Goal: Task Accomplishment & Management: Manage account settings

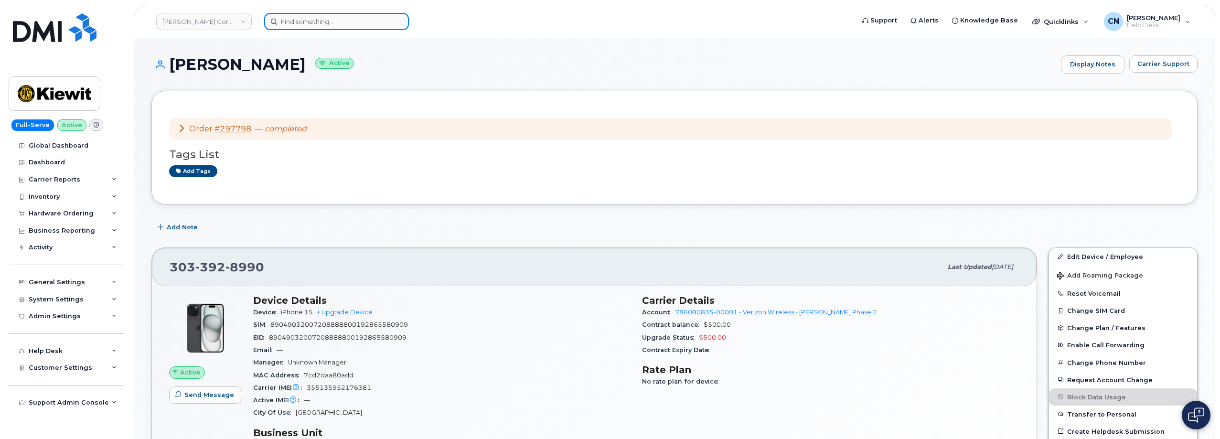
click at [334, 28] on input at bounding box center [336, 21] width 145 height 17
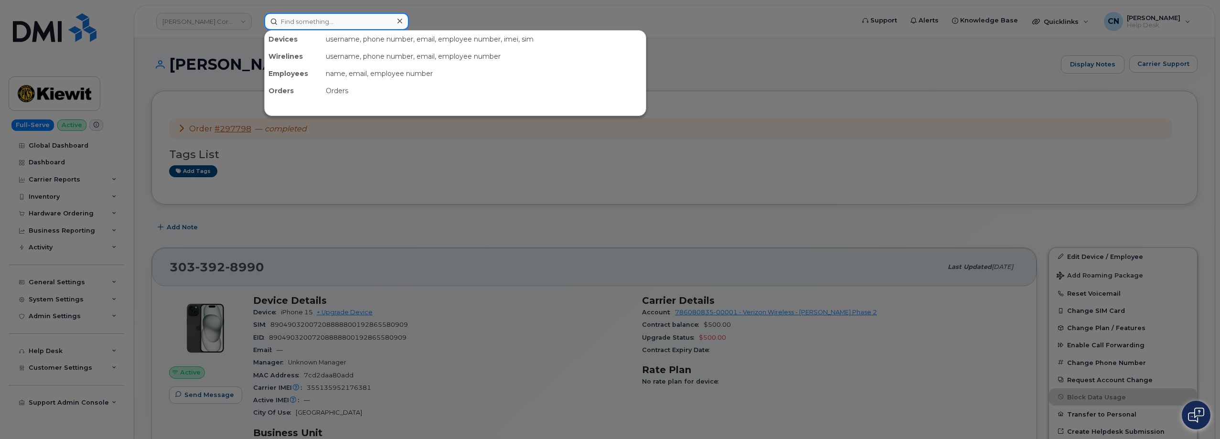
paste input "356071125043134"
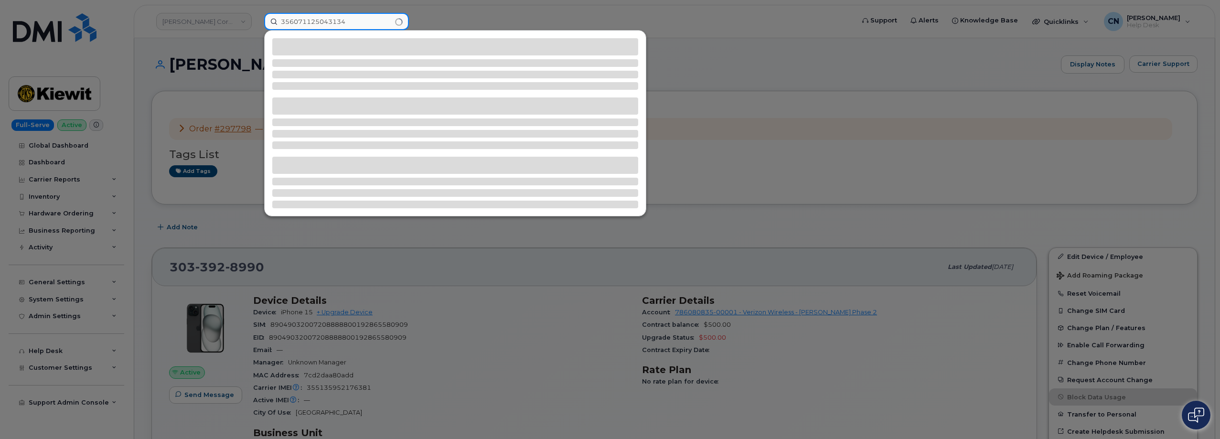
type input "356071125043134"
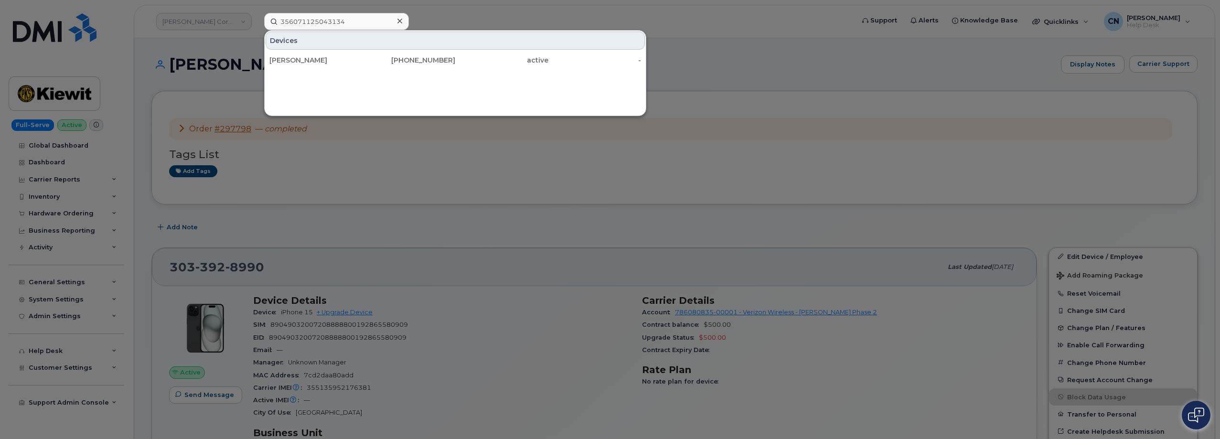
click at [279, 60] on div "[PERSON_NAME]" at bounding box center [315, 60] width 93 height 10
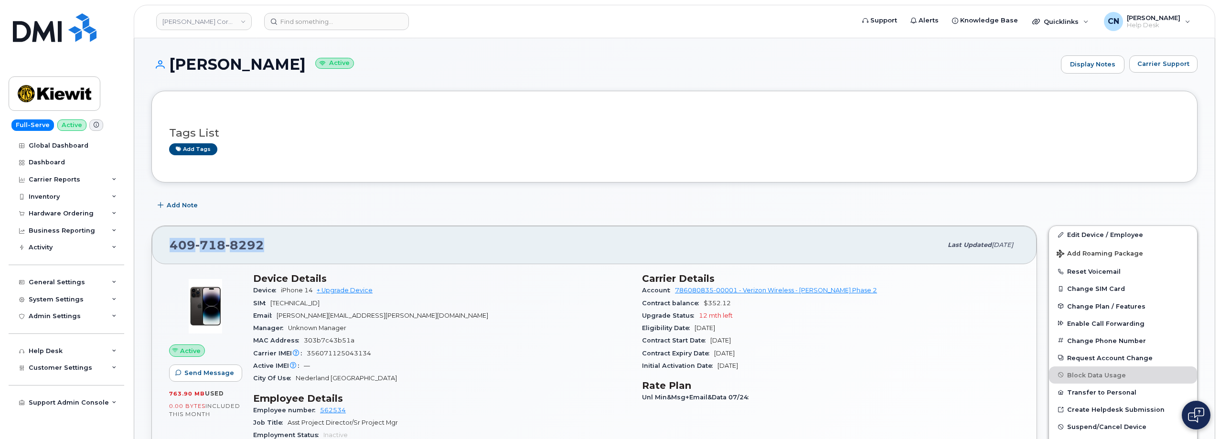
drag, startPoint x: 288, startPoint y: 243, endPoint x: 148, endPoint y: 242, distance: 140.9
copy span "409 718 8292"
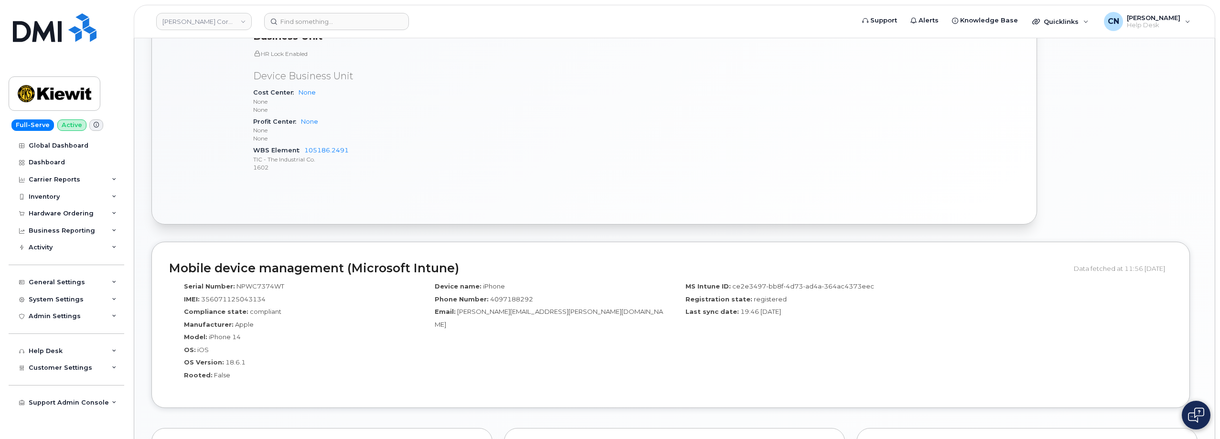
scroll to position [510, 0]
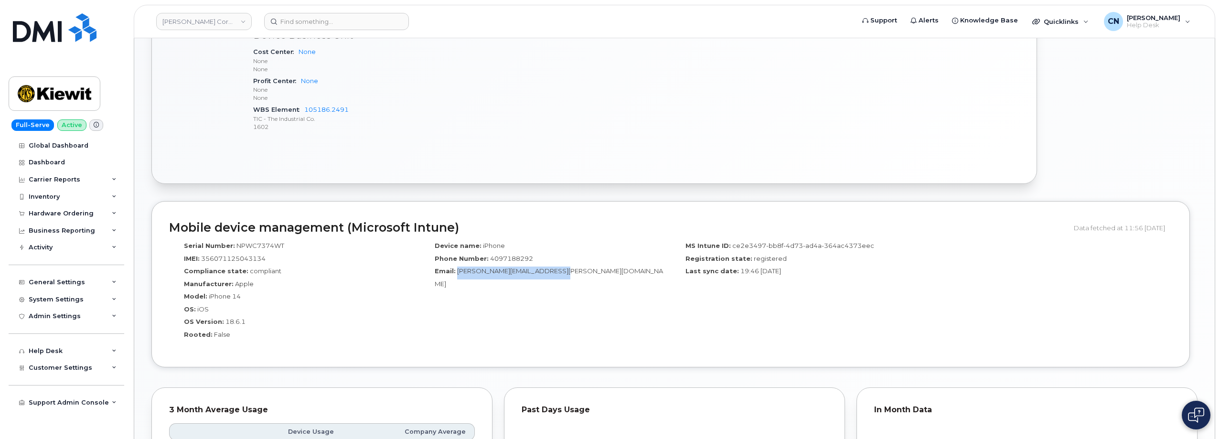
drag, startPoint x: 457, startPoint y: 273, endPoint x: 554, endPoint y: 268, distance: 97.5
click at [554, 268] on div "Email: Efrain.Cruzvijarro@kiewit.com" at bounding box center [545, 276] width 236 height 21
copy span "Efrain.Cruzvijarro@kiewit.com"
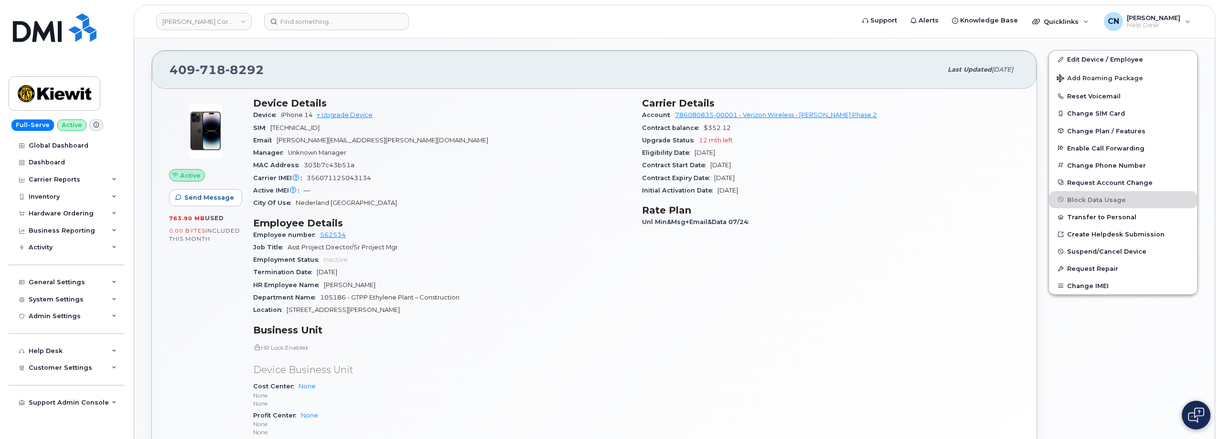
scroll to position [0, 0]
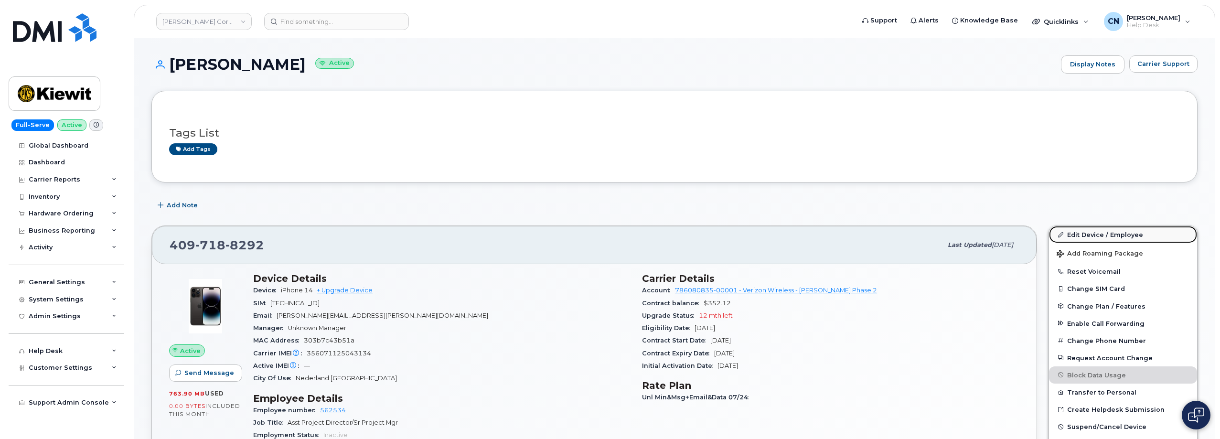
click at [1092, 230] on link "Edit Device / Employee" at bounding box center [1123, 234] width 148 height 17
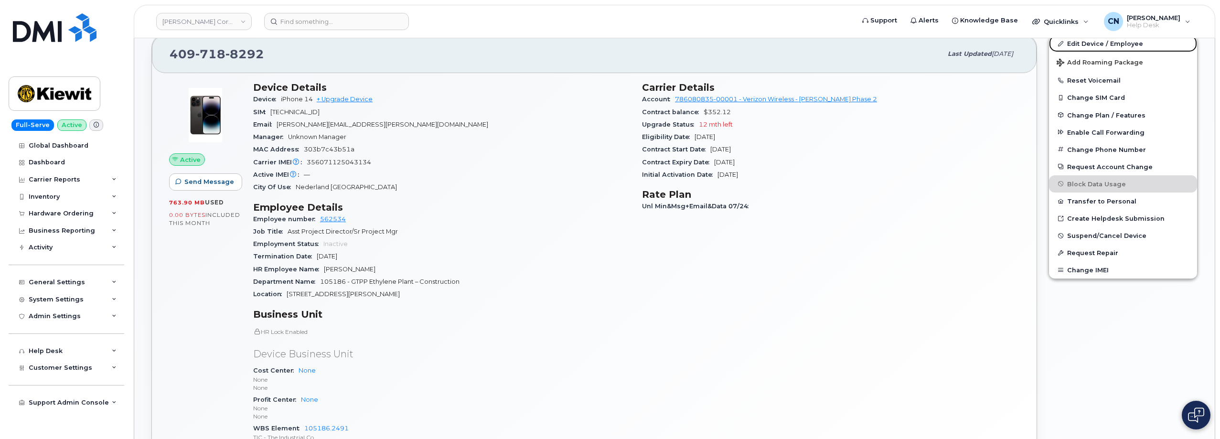
scroll to position [239, 0]
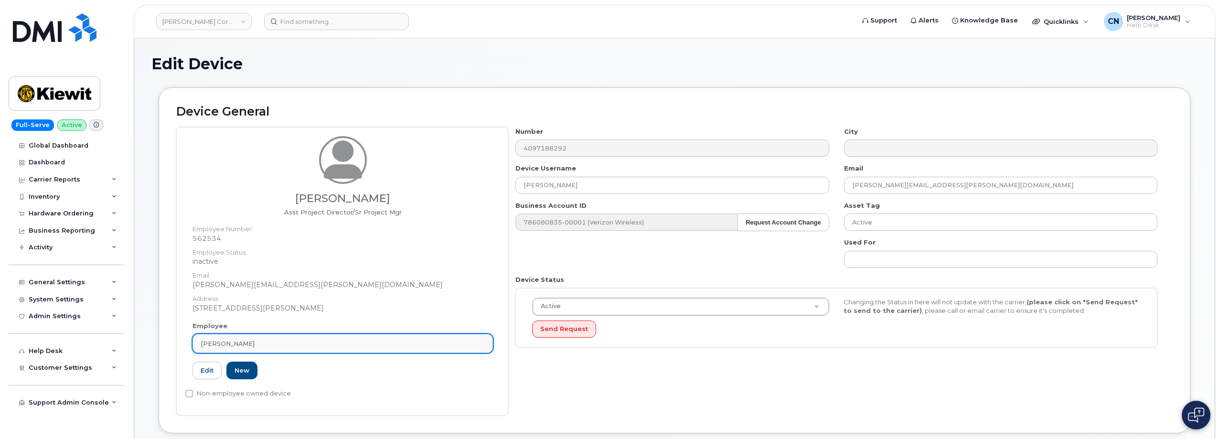
click at [363, 339] on div "John Merkel" at bounding box center [343, 343] width 284 height 9
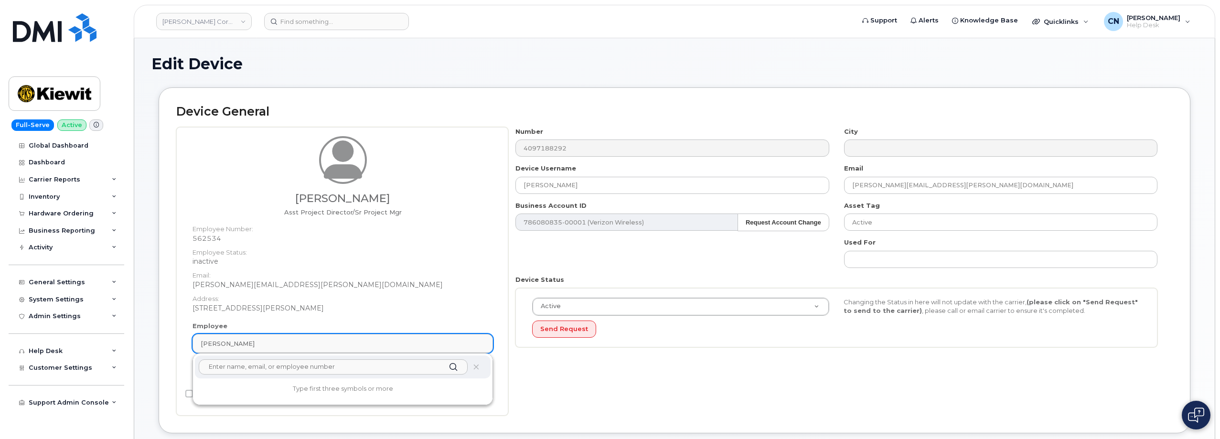
paste input "Efrain.Cruzvijarro@kiewit.com"
drag, startPoint x: 232, startPoint y: 370, endPoint x: 326, endPoint y: 369, distance: 94.1
click at [326, 369] on input "Efrain.Cruzvijarro@kiewit.com" at bounding box center [333, 366] width 269 height 15
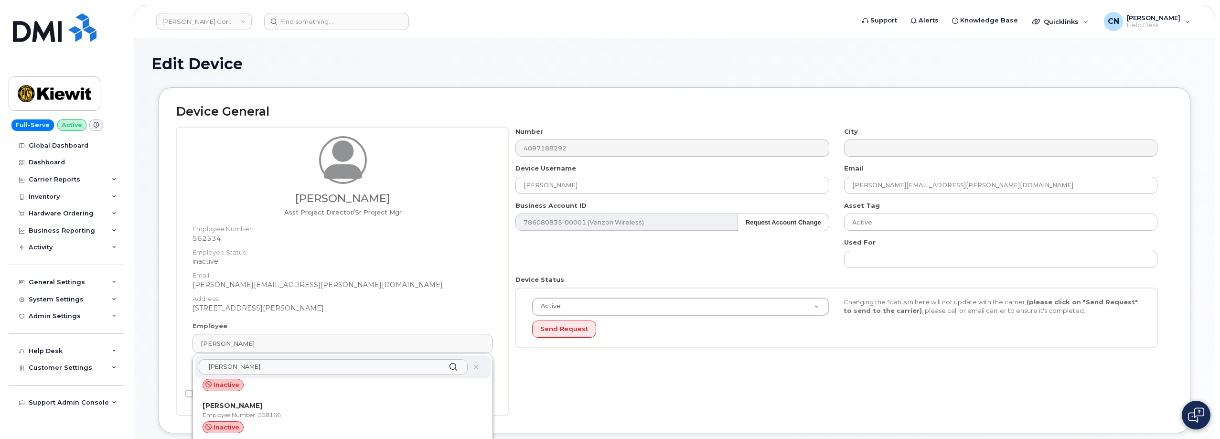
scroll to position [96, 0]
paste input "Efrain.Cruzvijarro@kiewit.com"
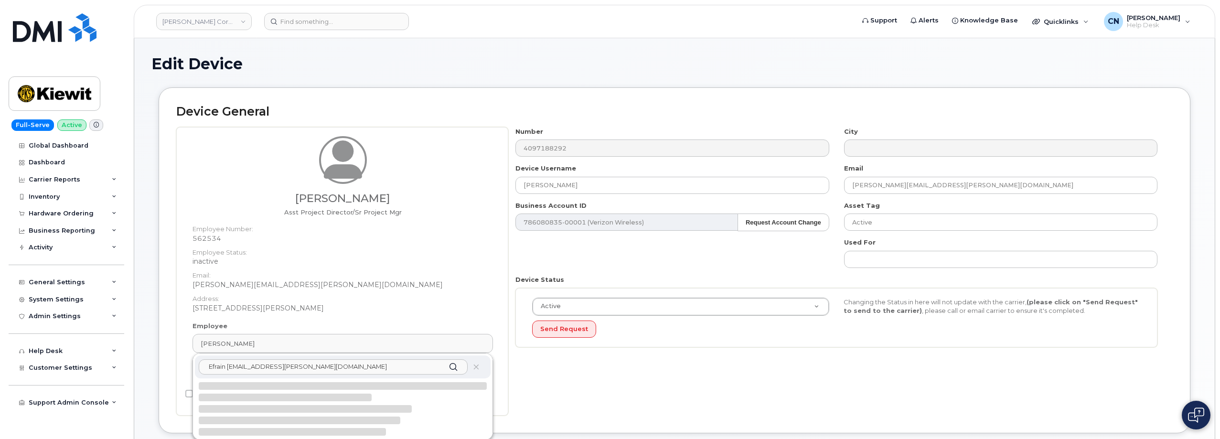
scroll to position [0, 0]
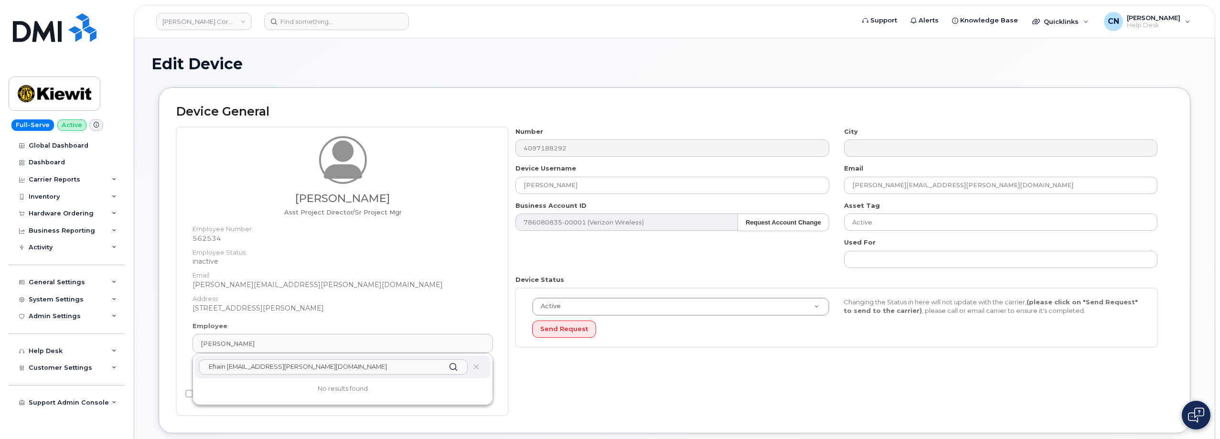
drag, startPoint x: 248, startPoint y: 368, endPoint x: 369, endPoint y: 368, distance: 120.8
click at [369, 368] on input "Efrain Efrain.Cruzvijarro@kiewit.com" at bounding box center [333, 366] width 269 height 15
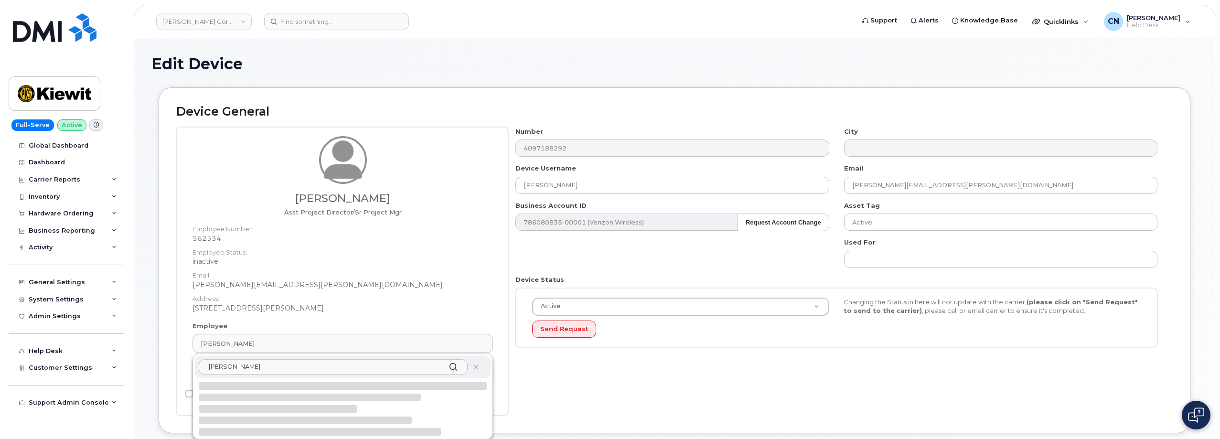
paste input "Efrain.Cruzvijarro@kiewit.com"
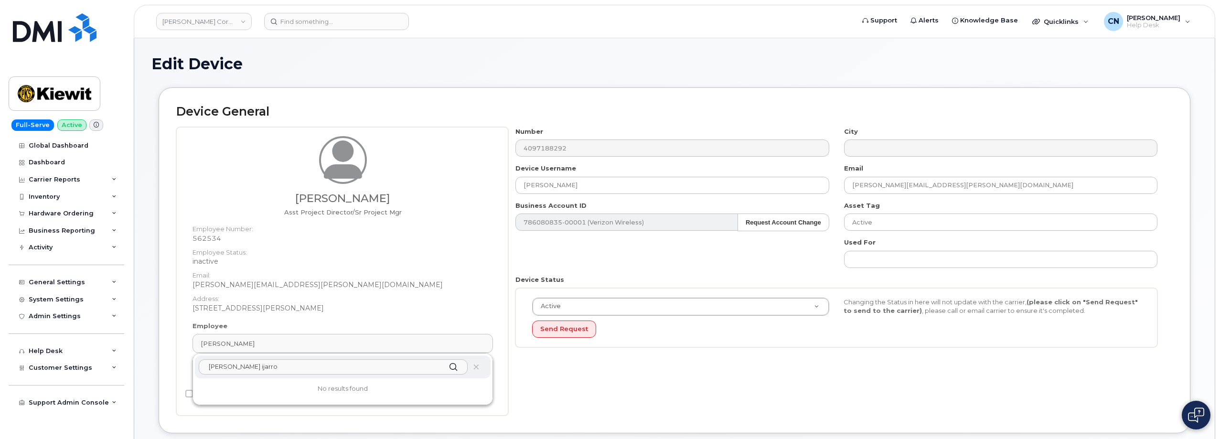
click at [277, 367] on input "Efrain Cruzv ijarro" at bounding box center [333, 366] width 269 height 15
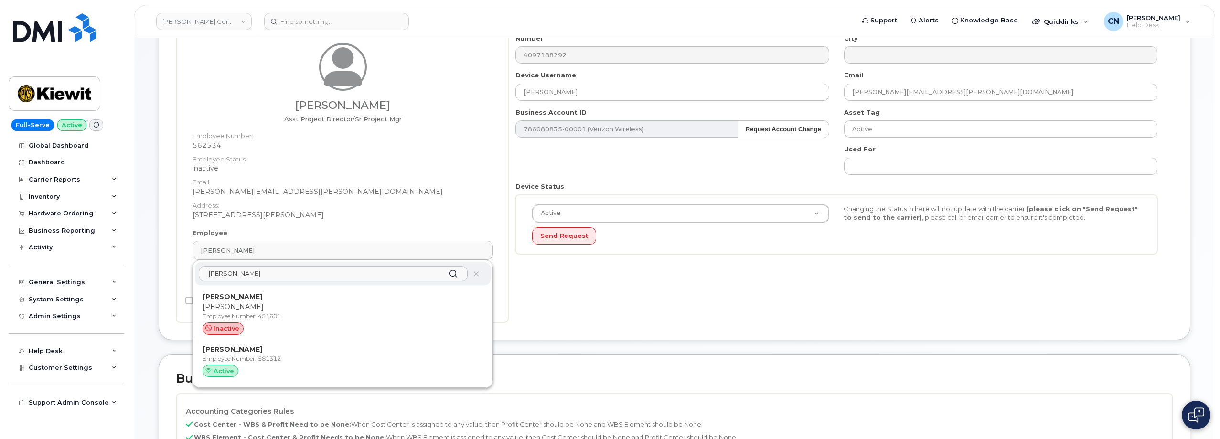
scroll to position [96, 0]
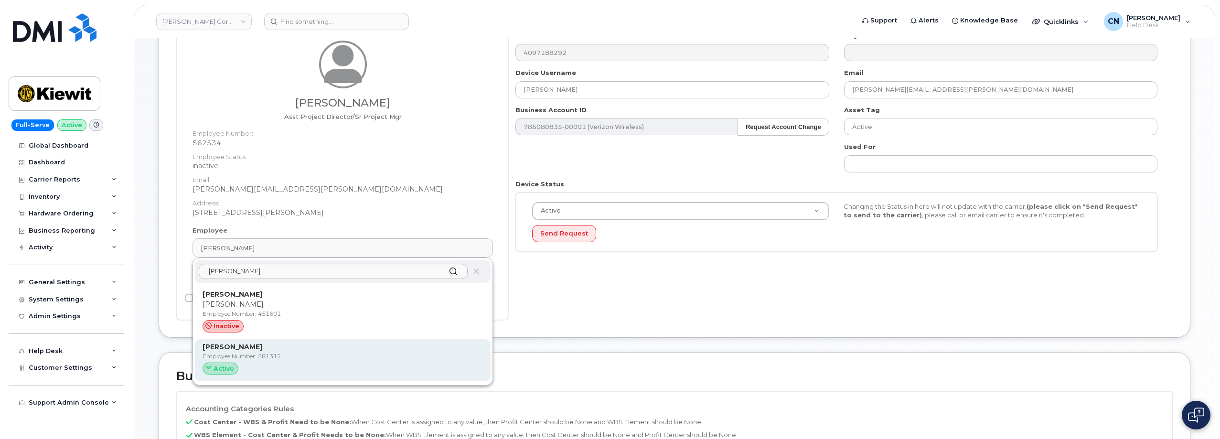
type input "Efrain Cruz"
click at [314, 355] on p "Employee Number: 581312" at bounding box center [342, 356] width 280 height 9
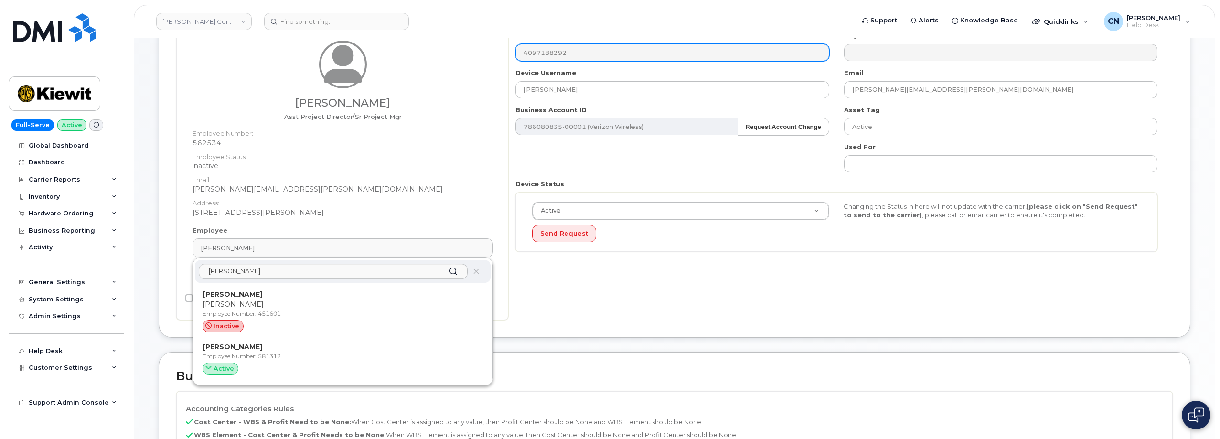
type input "581312"
type input "Efrain Cruz-Vijarro"
type input "efrain.cruzvijarro@ticus.com"
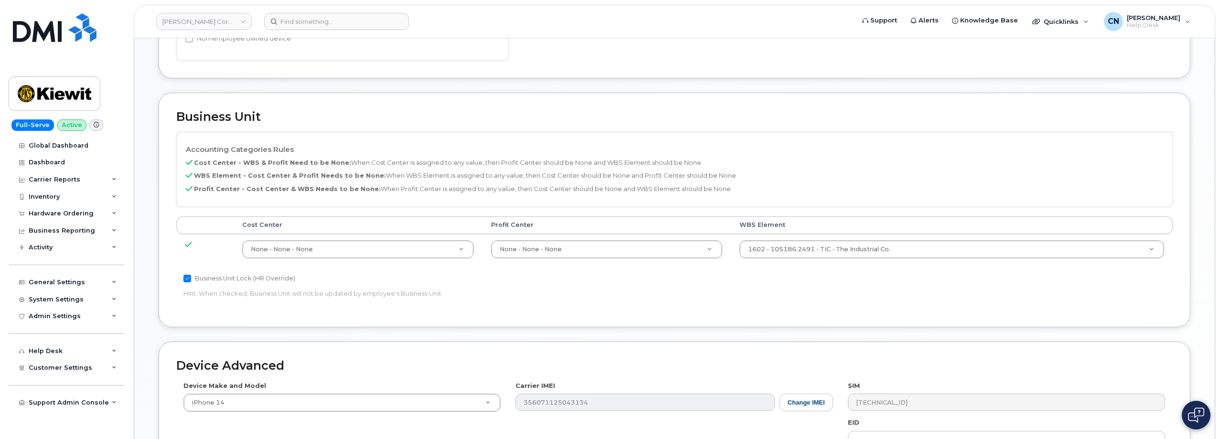
scroll to position [522, 0]
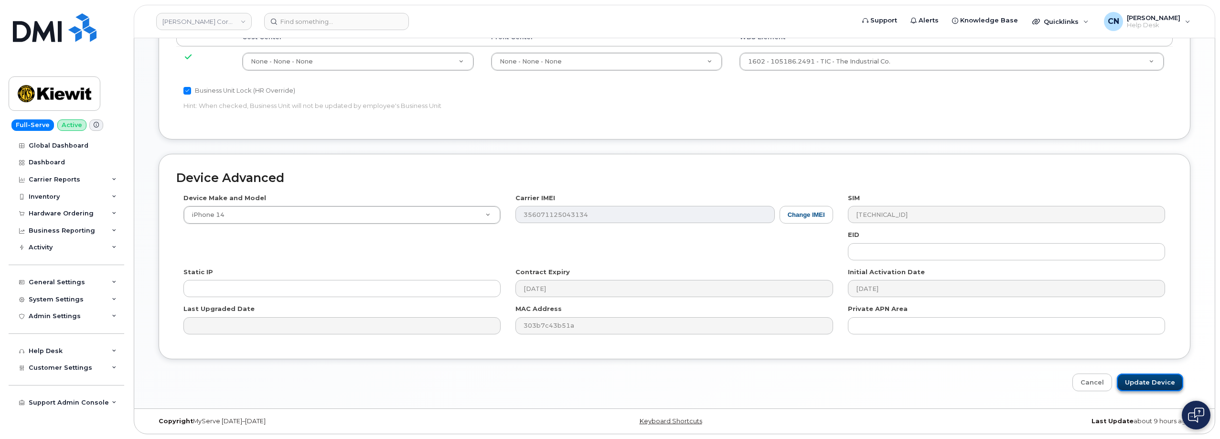
click at [1147, 390] on input "Update Device" at bounding box center [1150, 382] width 66 height 18
type input "Saving..."
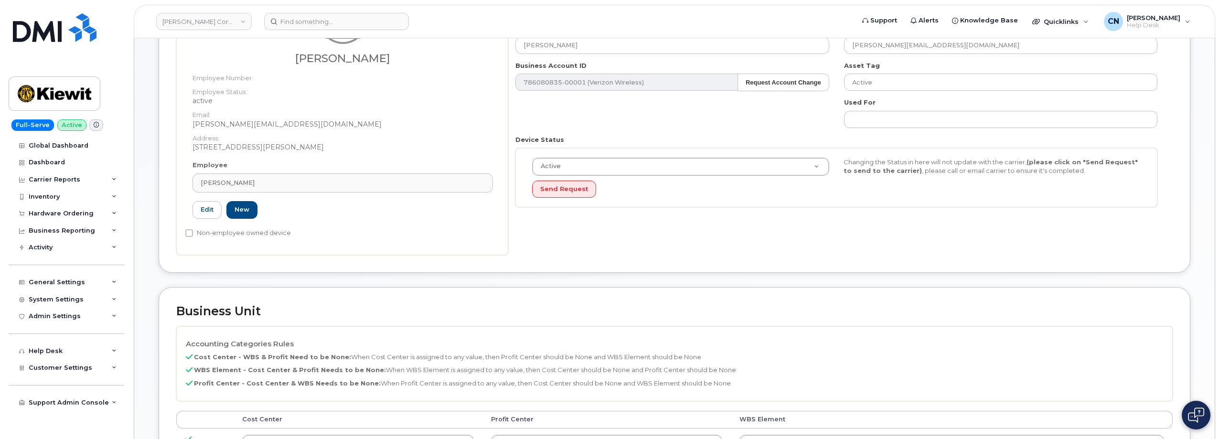
scroll to position [0, 0]
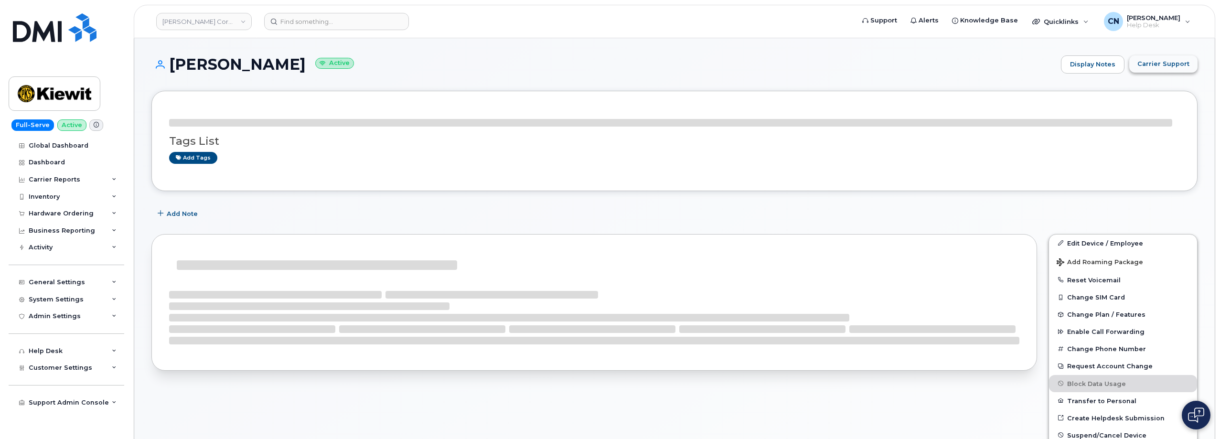
click at [1164, 61] on span "Carrier Support" at bounding box center [1163, 63] width 52 height 9
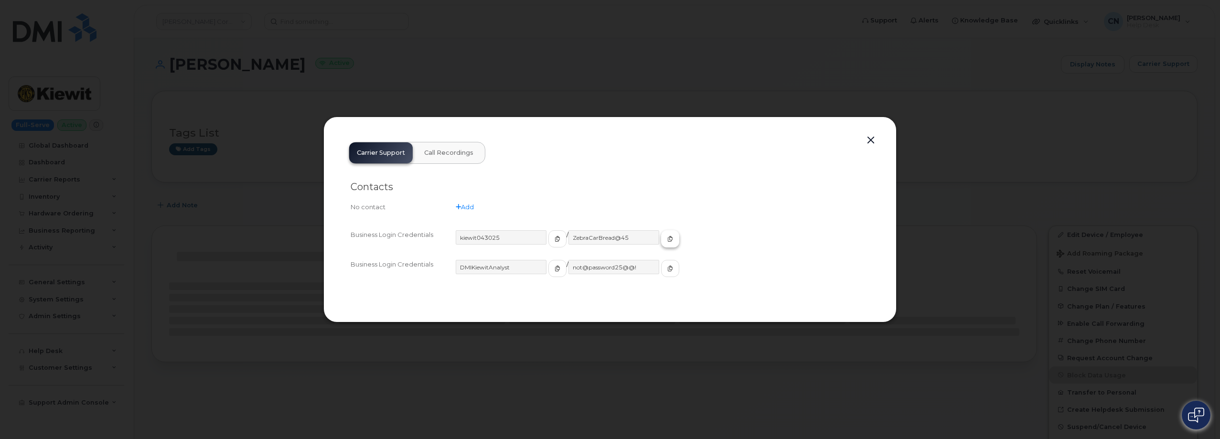
click at [667, 238] on icon "button" at bounding box center [670, 239] width 6 height 6
click at [873, 138] on button "button" at bounding box center [870, 140] width 14 height 13
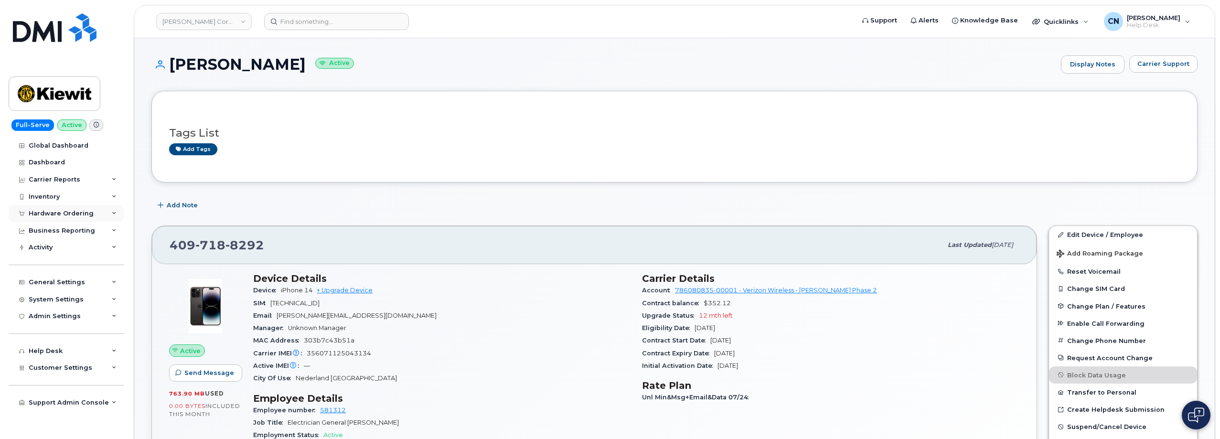
click at [37, 213] on div "Hardware Ordering" at bounding box center [61, 214] width 65 height 8
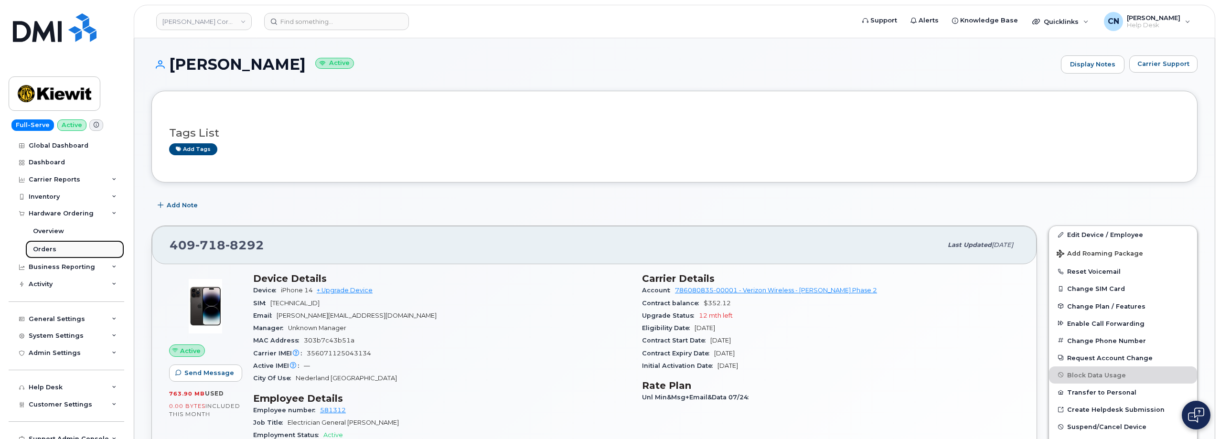
click at [47, 250] on div "Orders" at bounding box center [44, 249] width 23 height 9
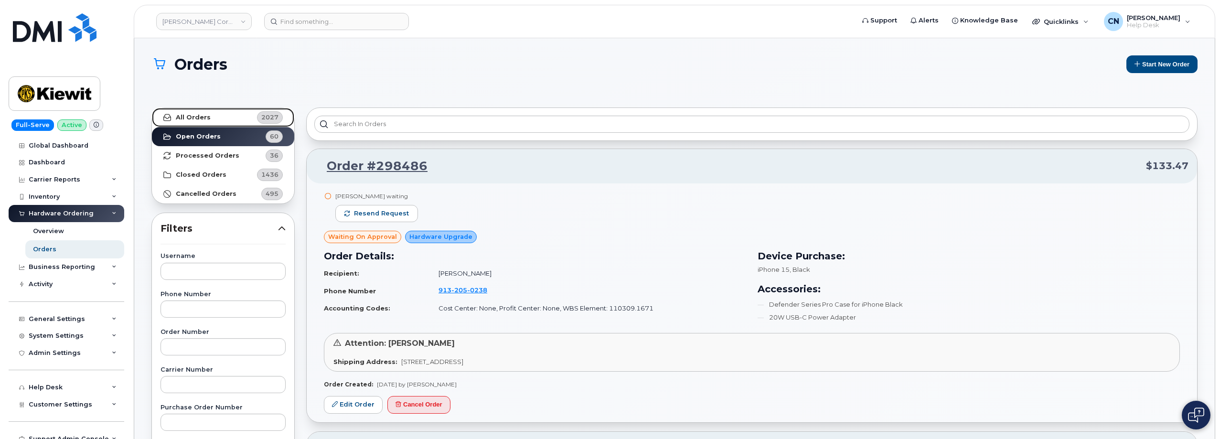
click at [197, 117] on strong "All Orders" at bounding box center [193, 118] width 35 height 8
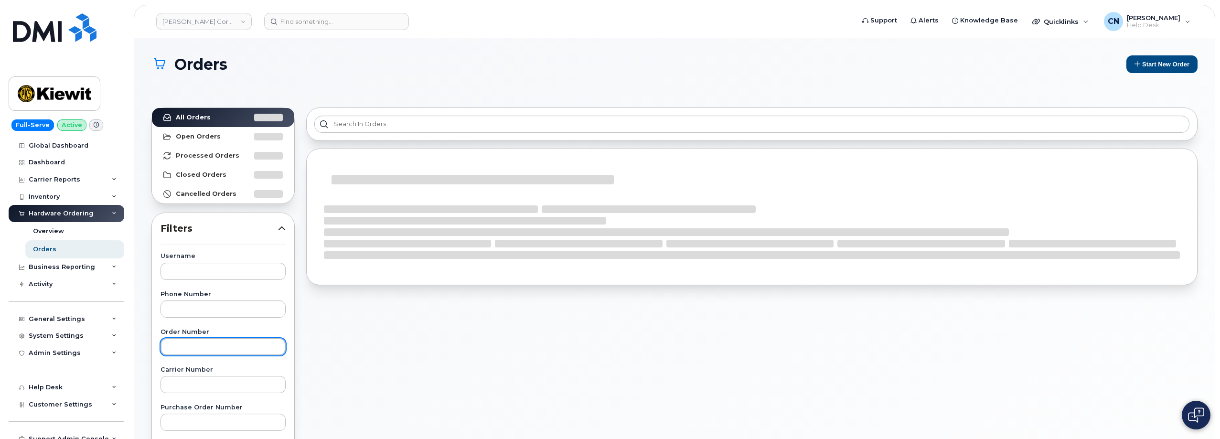
click at [188, 344] on input "text" at bounding box center [222, 346] width 125 height 17
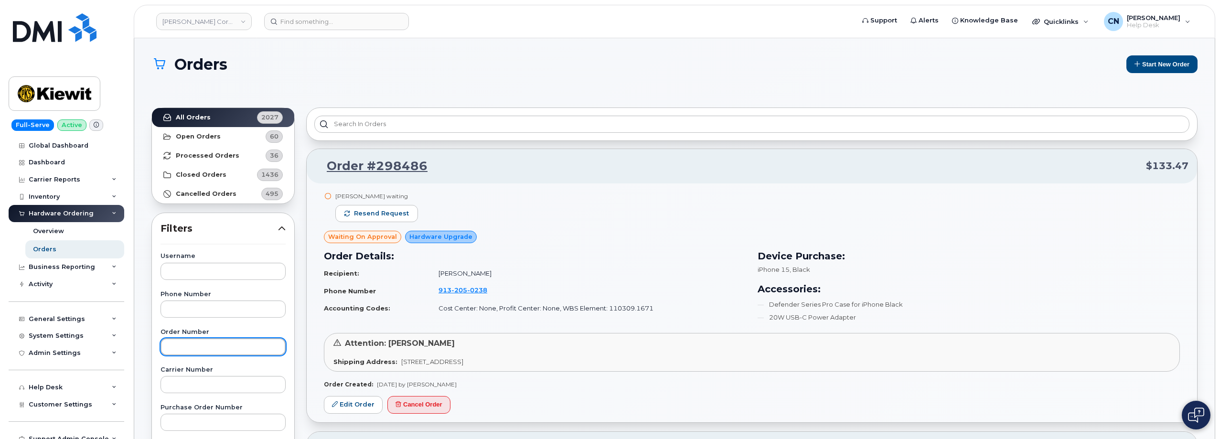
click at [195, 339] on input "text" at bounding box center [222, 346] width 125 height 17
paste input "298196"
type input "298196"
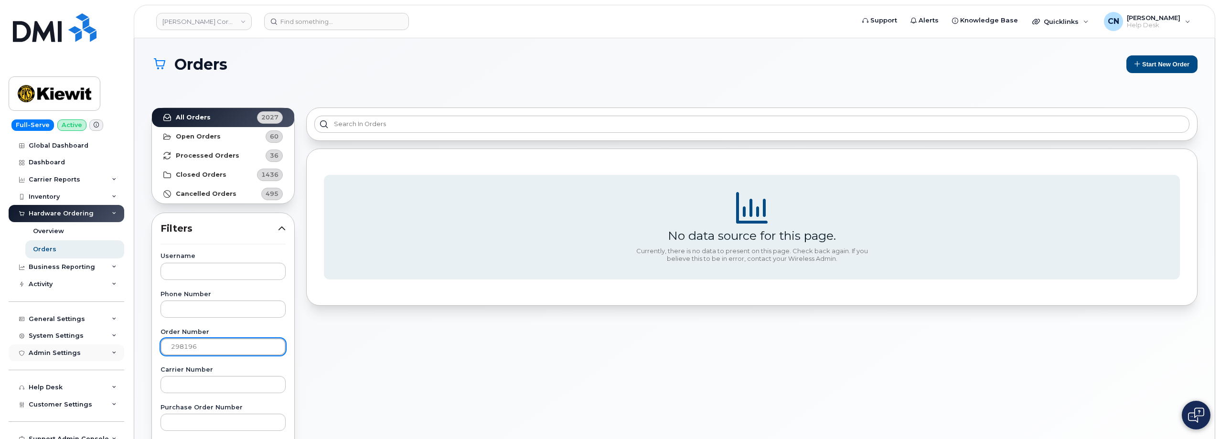
drag, startPoint x: 213, startPoint y: 344, endPoint x: 102, endPoint y: 345, distance: 110.8
click at [134, 345] on div "Kiewit Corporation Support Alerts Knowledge Base Quicklinks Suspend / Cancel De…" at bounding box center [674, 411] width 1080 height 746
click at [200, 16] on link "Kiewit Corporation" at bounding box center [204, 21] width 96 height 17
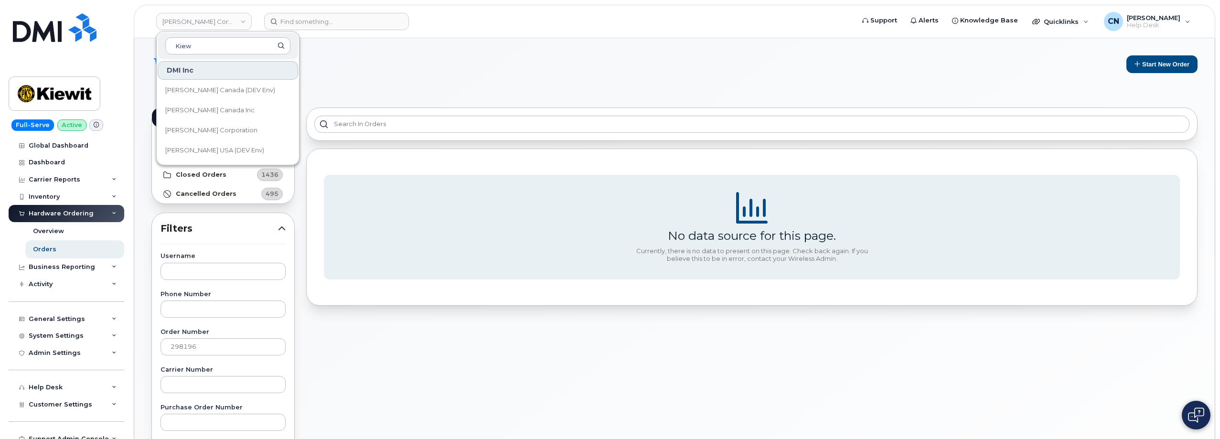
type input "Kiew"
click at [200, 104] on link "[PERSON_NAME] Canada Inc" at bounding box center [228, 110] width 140 height 19
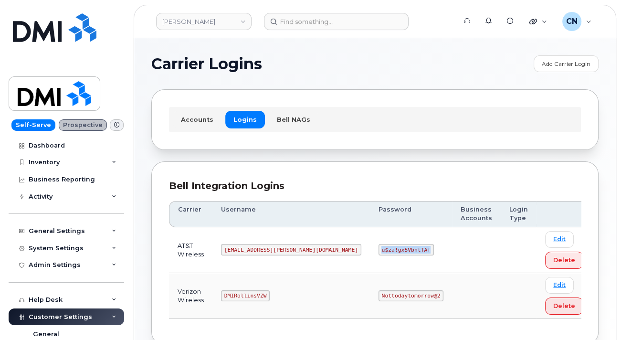
drag, startPoint x: 324, startPoint y: 247, endPoint x: 374, endPoint y: 250, distance: 50.7
click at [374, 250] on td "u$za!gx5VbntTAf" at bounding box center [411, 250] width 82 height 46
copy code "u$za!gx5VbntTAf"
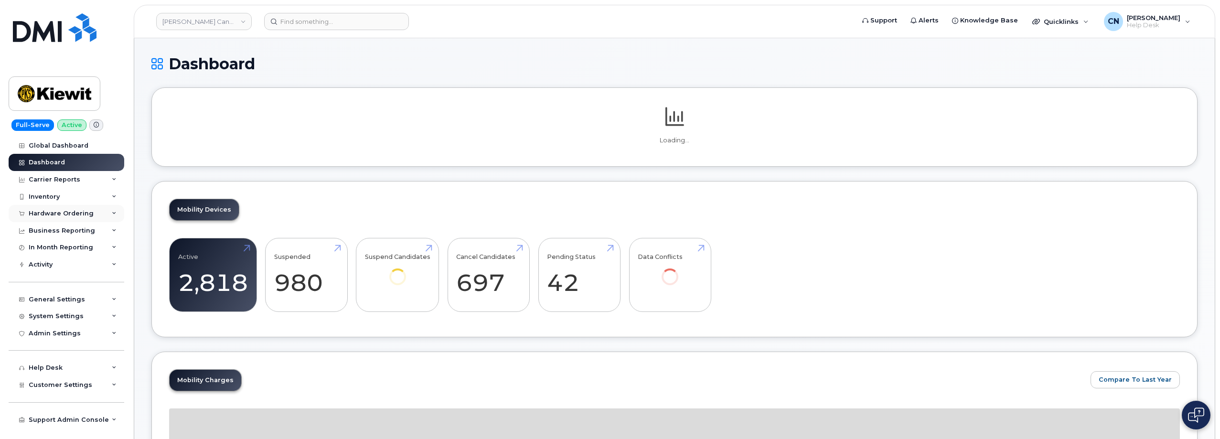
click at [50, 206] on div "Hardware Ordering" at bounding box center [67, 213] width 116 height 17
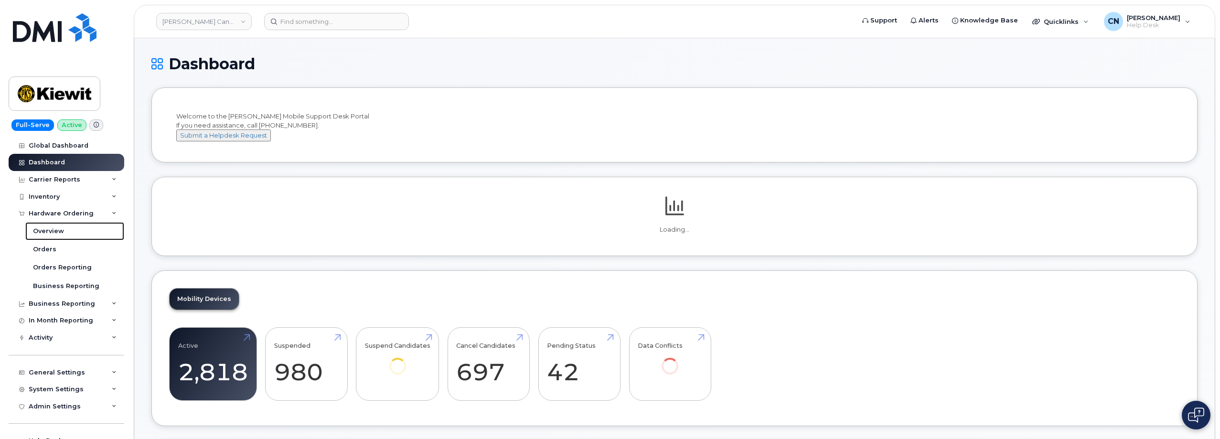
drag, startPoint x: 48, startPoint y: 234, endPoint x: 18, endPoint y: 234, distance: 29.6
click at [48, 234] on div "Overview" at bounding box center [48, 231] width 31 height 9
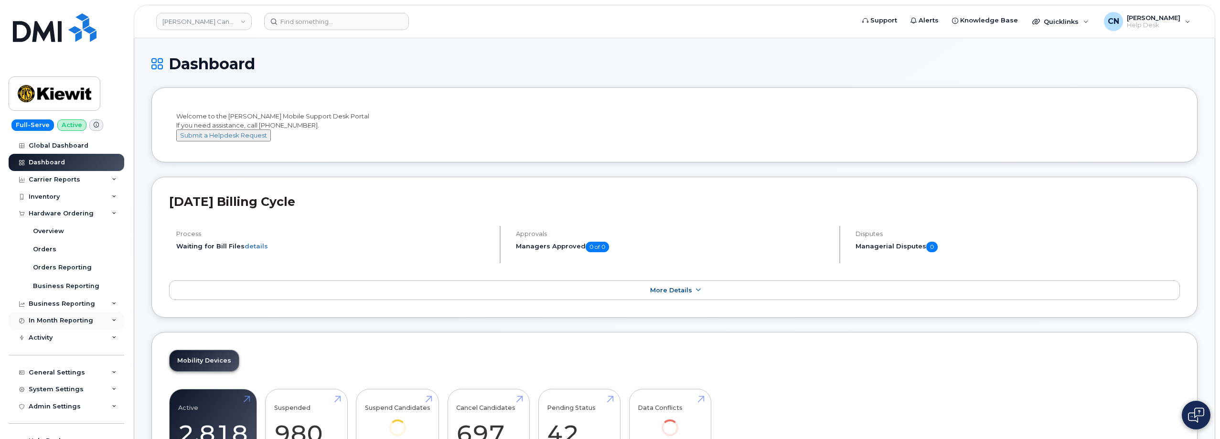
drag, startPoint x: 263, startPoint y: 322, endPoint x: 77, endPoint y: 315, distance: 186.4
click at [263, 318] on div "August 2025 Billing Cycle Process Waiting for Bill Files details Approvals Mana…" at bounding box center [674, 247] width 1046 height 141
click at [43, 252] on div "Orders" at bounding box center [44, 249] width 23 height 9
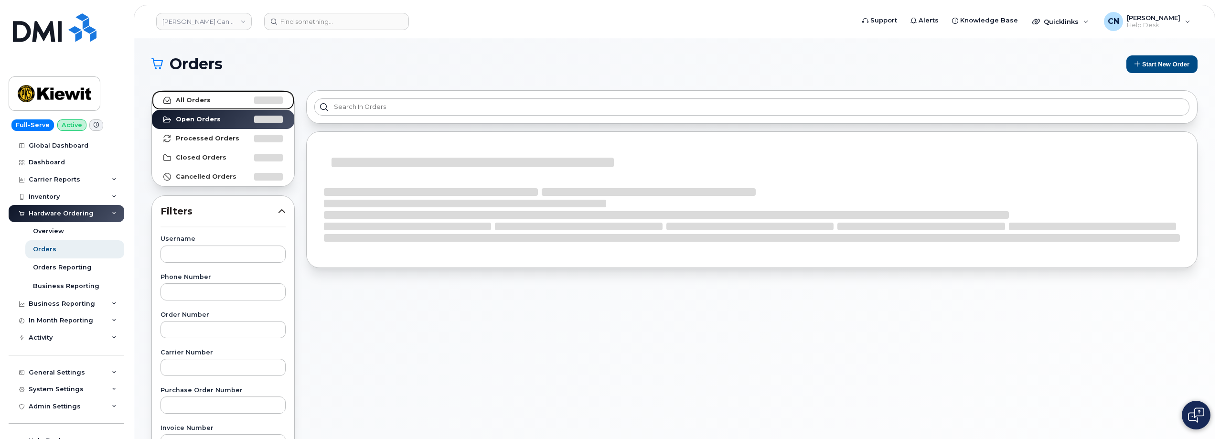
click at [220, 100] on link "All Orders" at bounding box center [223, 100] width 142 height 19
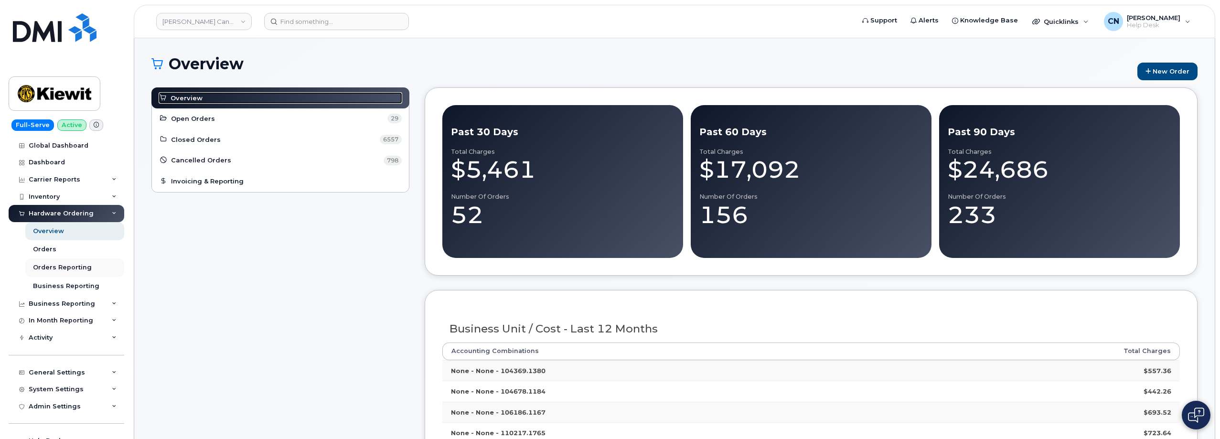
click at [190, 99] on span "Overview" at bounding box center [186, 98] width 32 height 9
click at [55, 248] on link "Orders" at bounding box center [74, 249] width 99 height 18
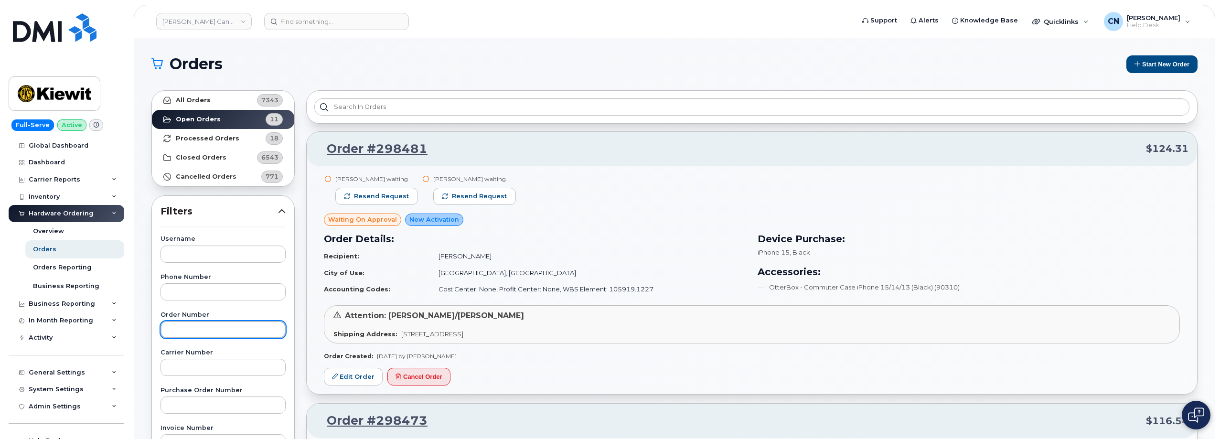
click at [201, 325] on input "text" at bounding box center [222, 329] width 125 height 17
paste input "298196"
type input "298196"
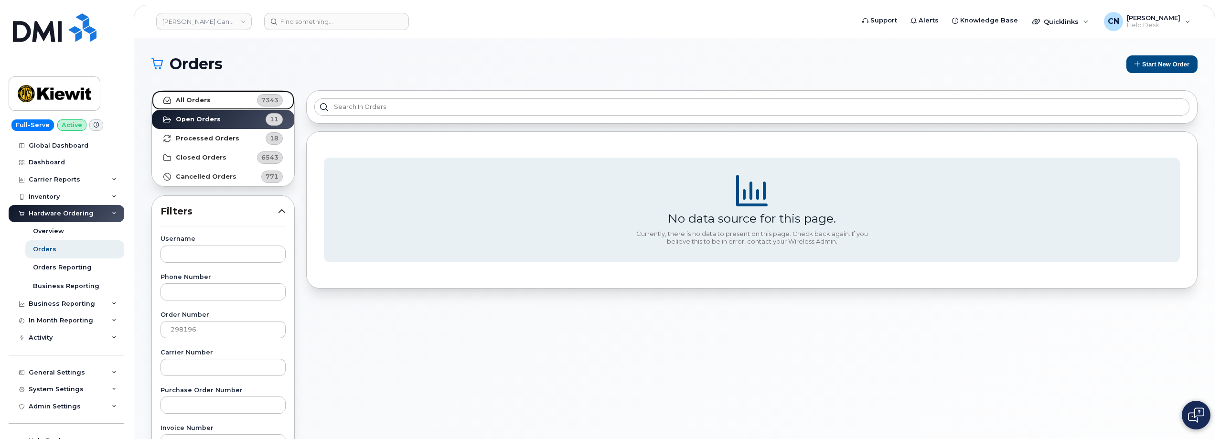
click at [242, 95] on link "All Orders 7343" at bounding box center [223, 100] width 142 height 19
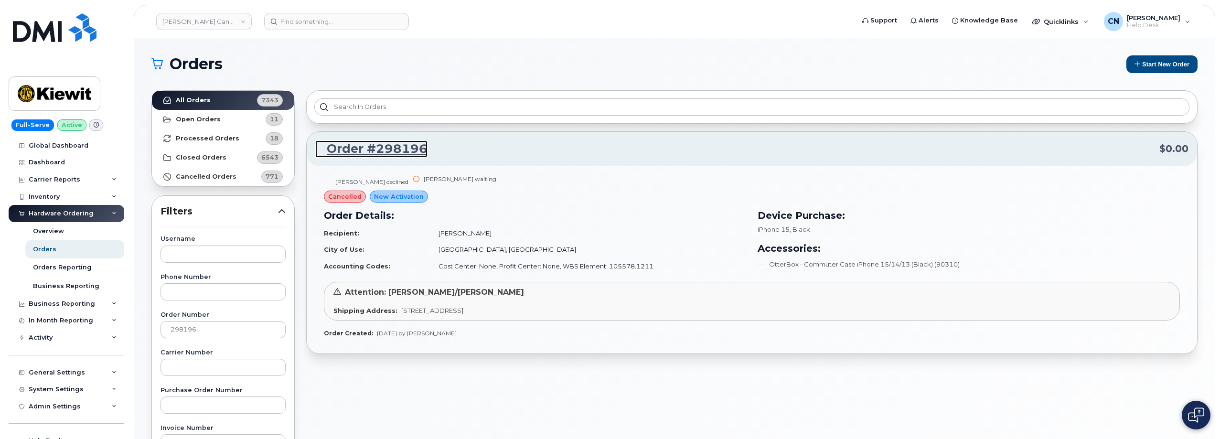
click at [347, 145] on link "Order #298196" at bounding box center [371, 148] width 112 height 17
click at [464, 232] on td "Rick Hunneman" at bounding box center [588, 233] width 316 height 17
copy td "Hunneman"
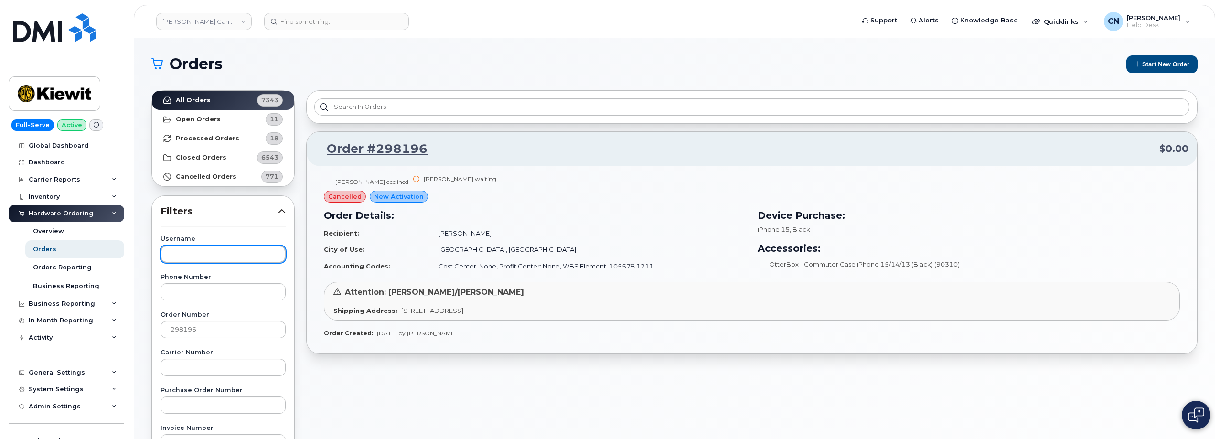
click at [203, 256] on input "text" at bounding box center [222, 253] width 125 height 17
paste input "Hunneman"
type input "Hunneman"
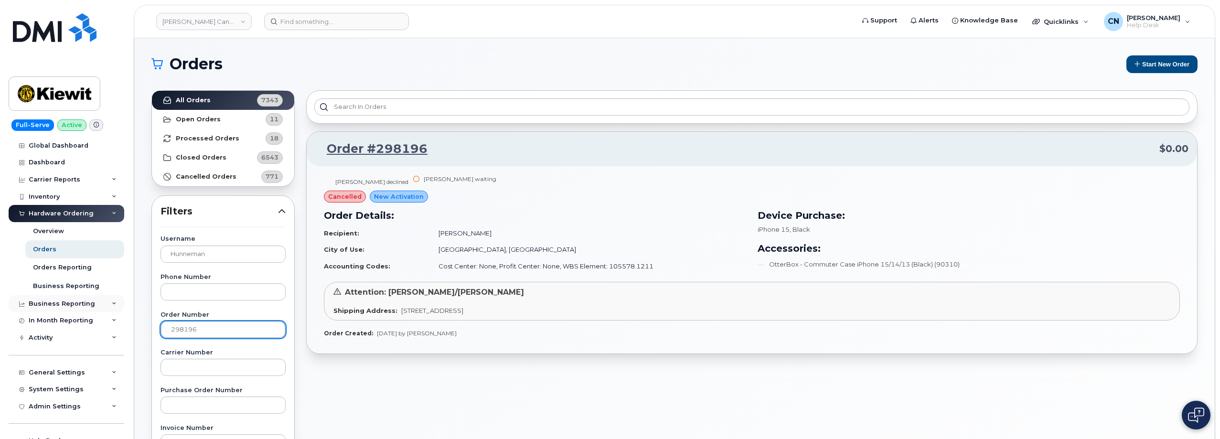
drag, startPoint x: 204, startPoint y: 325, endPoint x: 50, endPoint y: 308, distance: 155.2
click at [134, 308] on div "Kiewit Canada Inc Support Alerts Knowledge Base Quicklinks Suspend / Cancel Dev…" at bounding box center [674, 402] width 1080 height 729
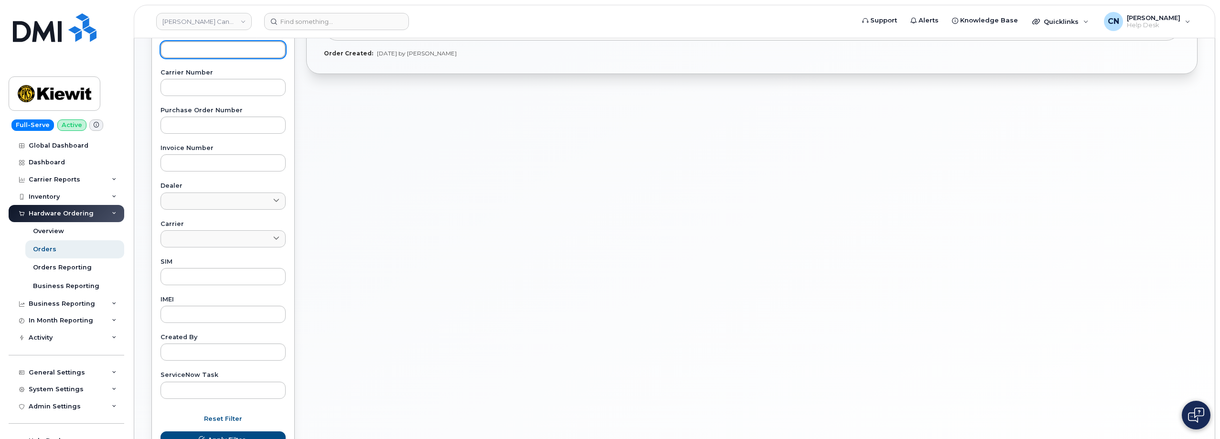
scroll to position [48, 0]
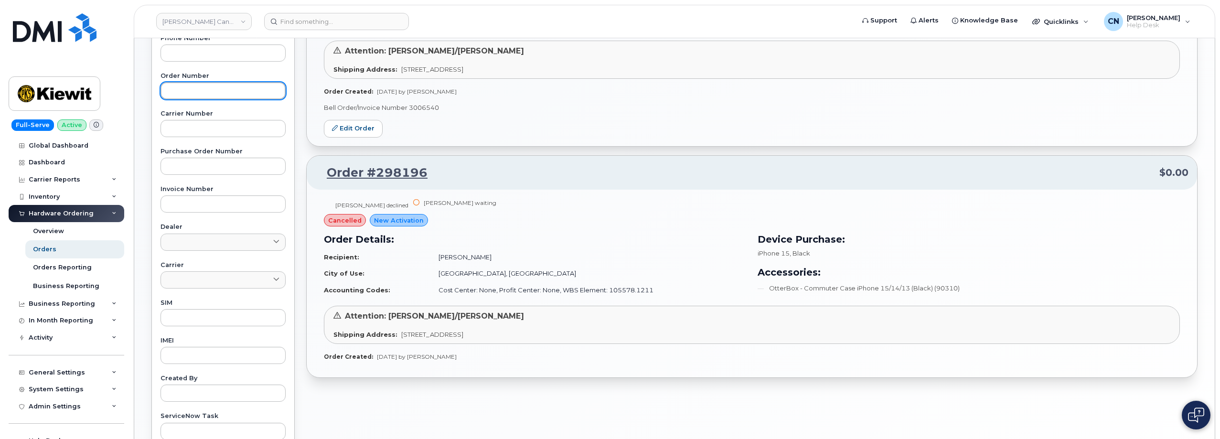
scroll to position [0, 0]
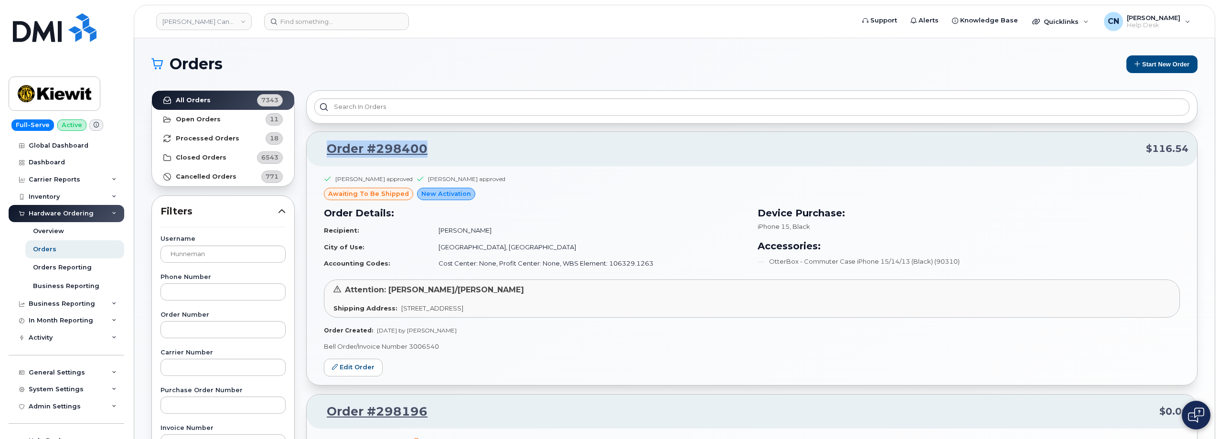
drag, startPoint x: 437, startPoint y: 147, endPoint x: 325, endPoint y: 146, distance: 112.2
click at [325, 146] on p "Order #298400 $116.54" at bounding box center [751, 148] width 873 height 17
copy link "Order #298400"
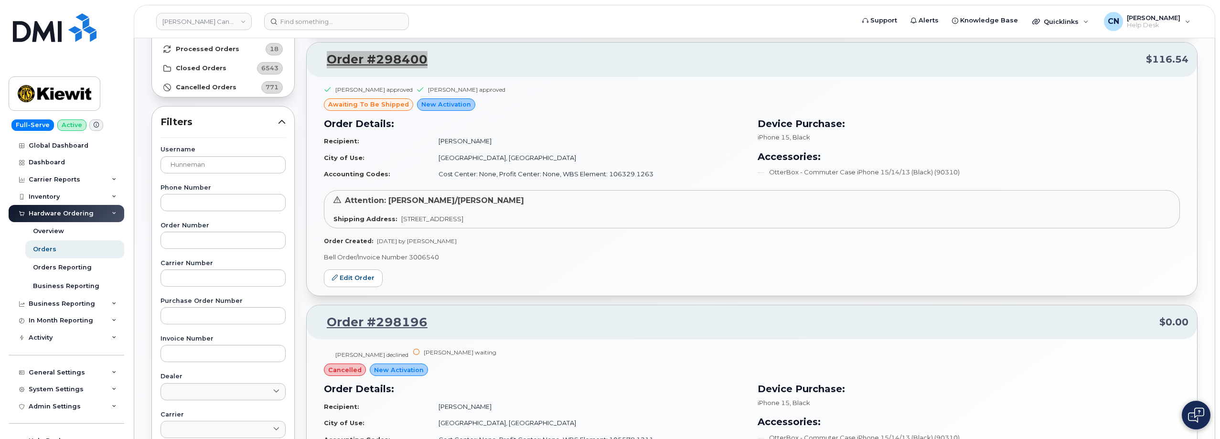
scroll to position [143, 0]
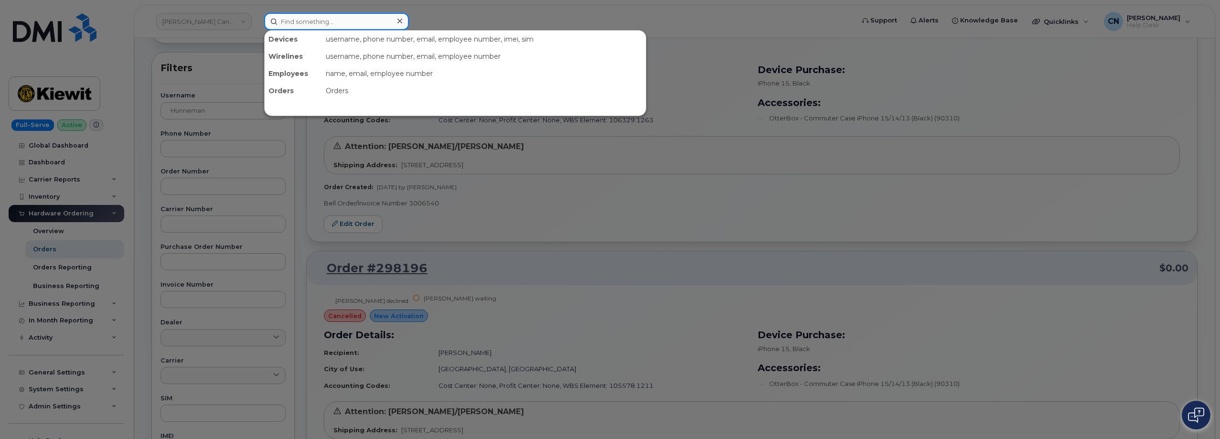
click at [320, 24] on input at bounding box center [336, 21] width 145 height 17
paste input "4096563554"
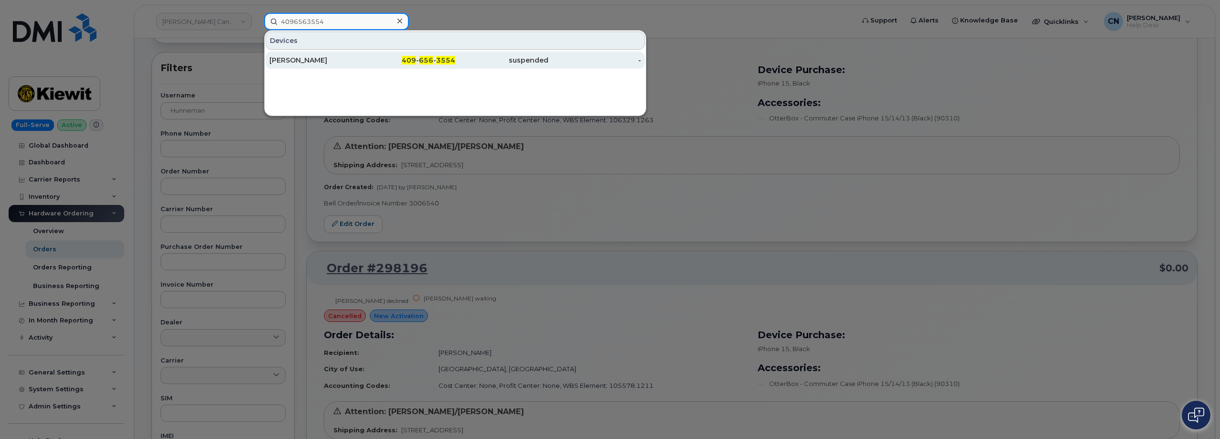
type input "4096563554"
click at [298, 57] on div "[PERSON_NAME]" at bounding box center [315, 60] width 93 height 10
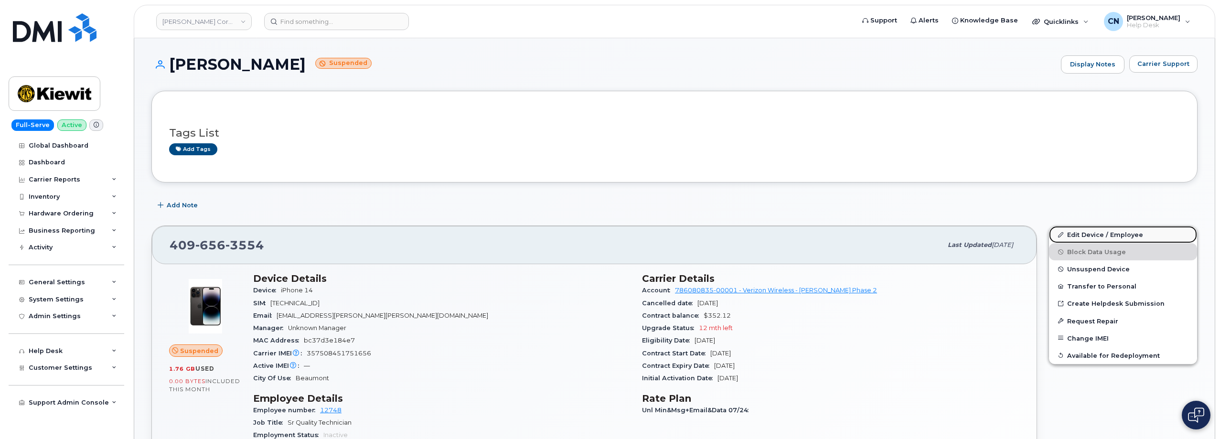
click at [1099, 237] on link "Edit Device / Employee" at bounding box center [1123, 234] width 148 height 17
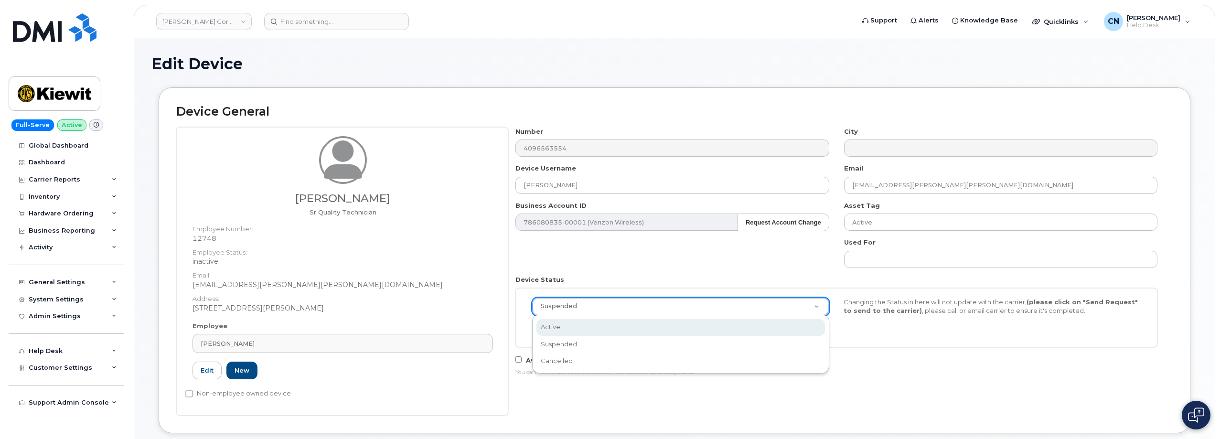
select select "active"
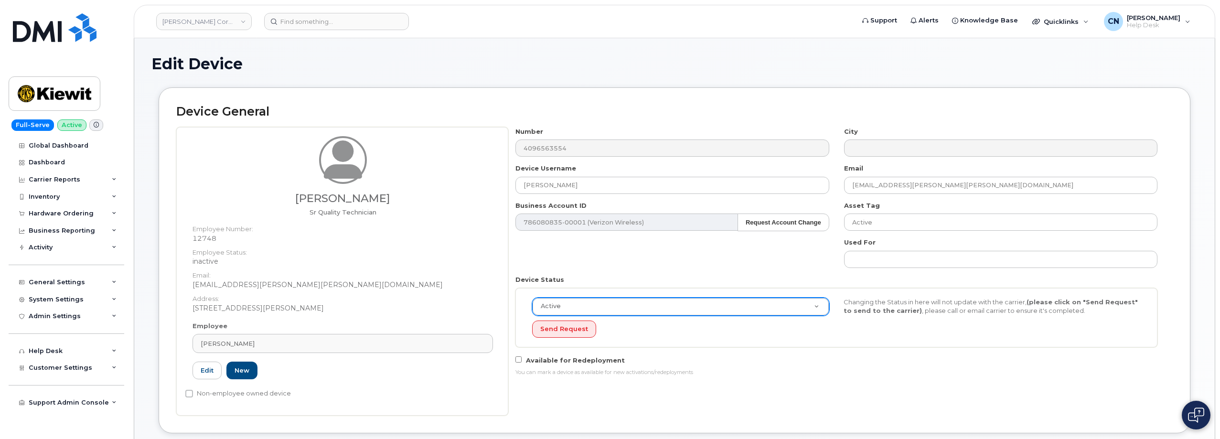
drag, startPoint x: 318, startPoint y: 339, endPoint x: 95, endPoint y: 337, distance: 223.0
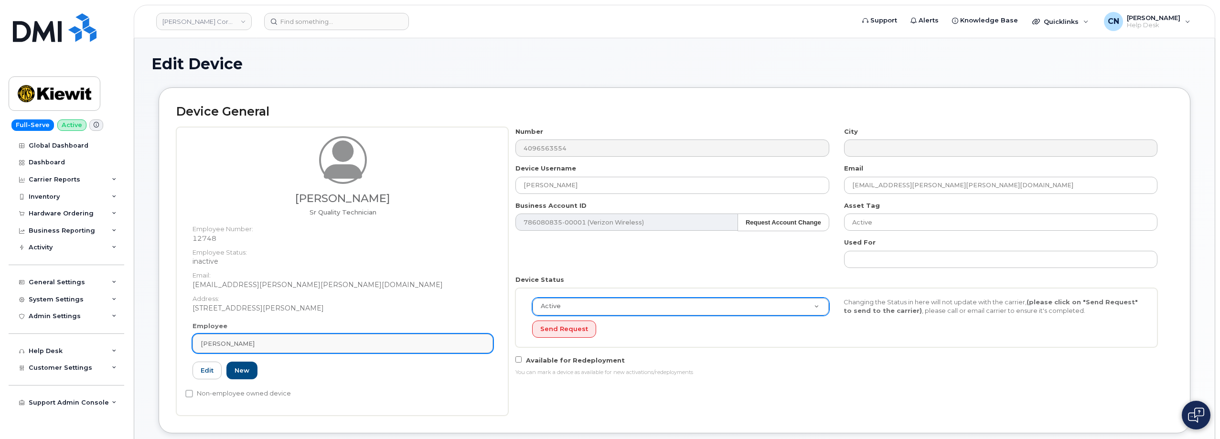
click at [273, 344] on div "Israel Sandoval" at bounding box center [343, 343] width 284 height 9
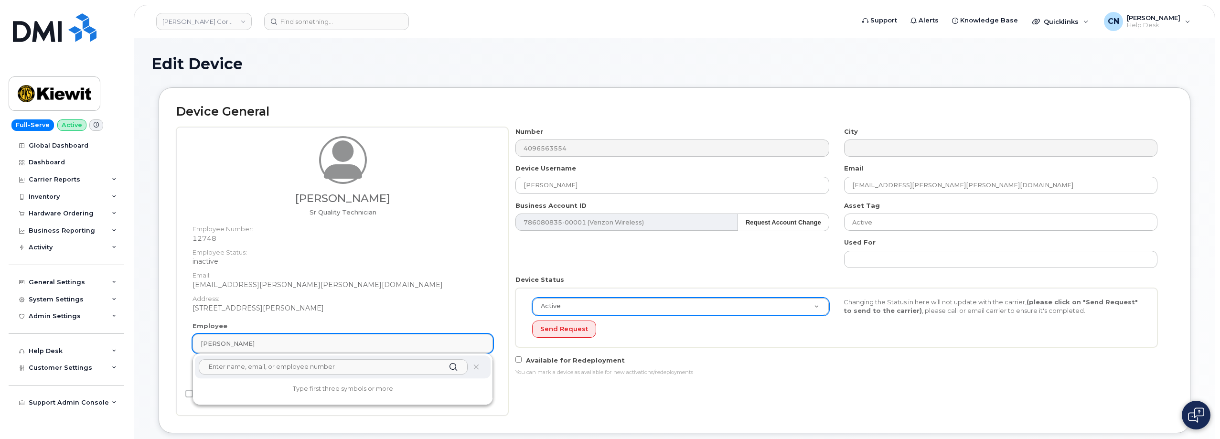
paste input "Kameron Burkatt"
drag, startPoint x: 273, startPoint y: 369, endPoint x: 191, endPoint y: 369, distance: 82.1
click at [191, 369] on div "Employee Israel Sandoval Kameron Burkatt No results found 12748 Edit New" at bounding box center [342, 354] width 315 height 66
type input "Kameron Burkatt"
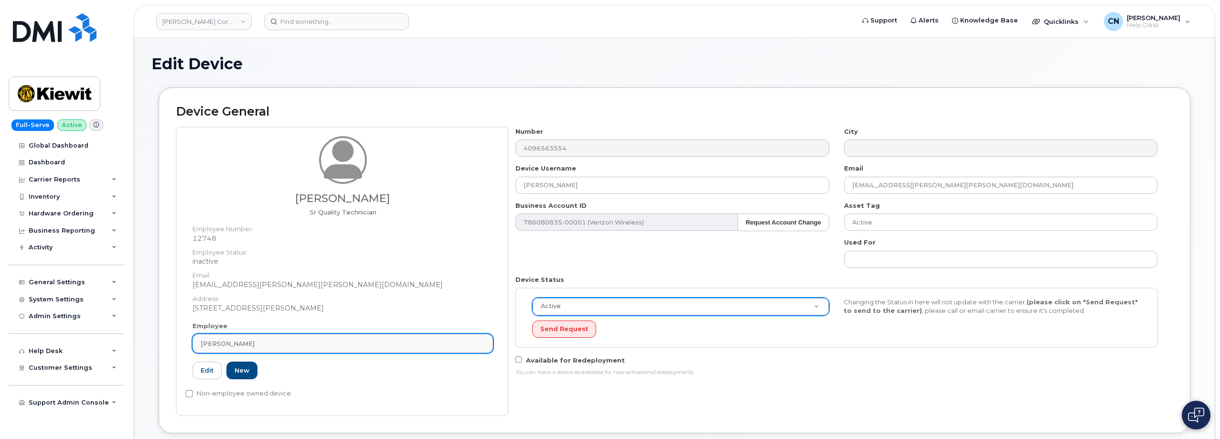
click at [251, 350] on link "Israel Sandoval" at bounding box center [342, 343] width 300 height 19
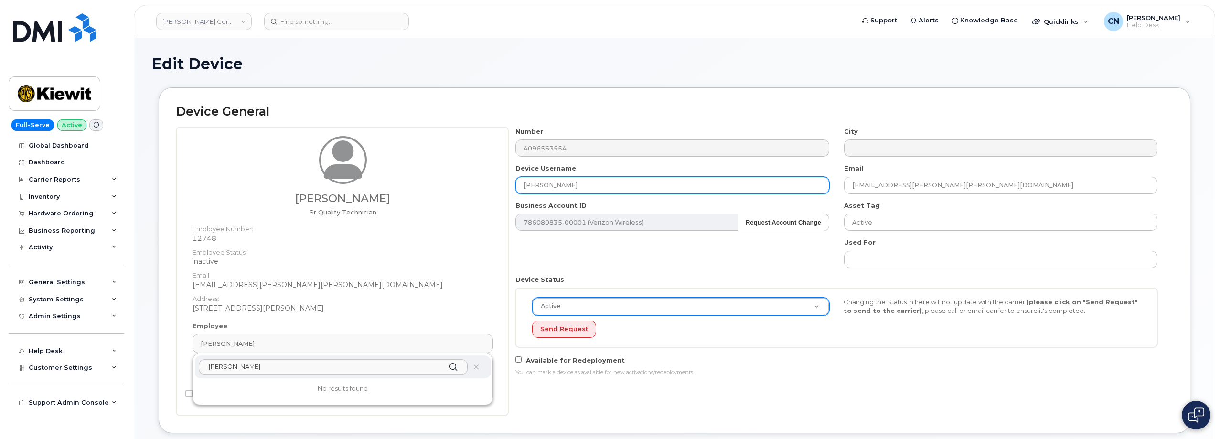
click at [575, 184] on input "[PERSON_NAME]" at bounding box center [671, 185] width 313 height 17
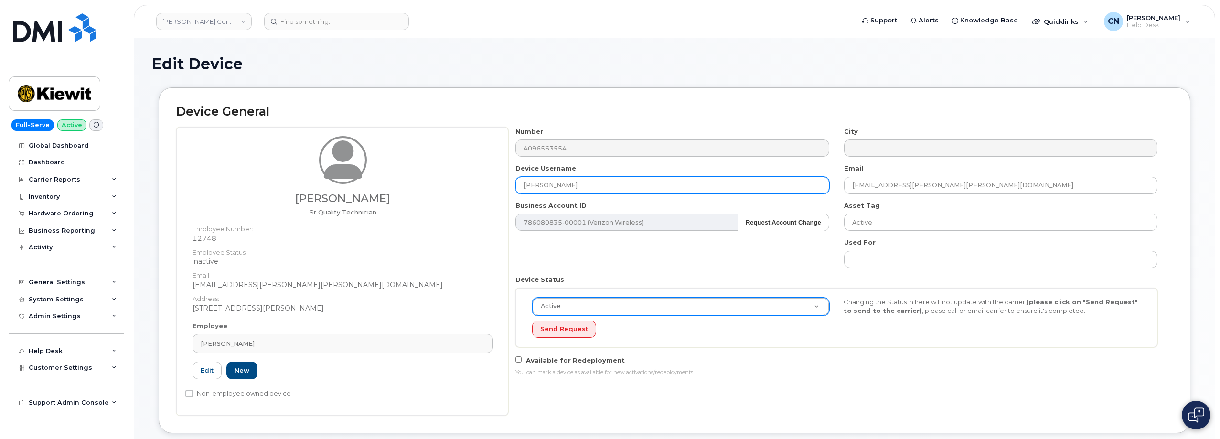
drag, startPoint x: 549, startPoint y: 187, endPoint x: 441, endPoint y: 191, distance: 107.5
click at [441, 191] on div "Israel Sandoval Sr Quality Technician Employee Number: 12748 Employee Status: i…" at bounding box center [674, 271] width 996 height 288
paste input "Kameron Burkatt"
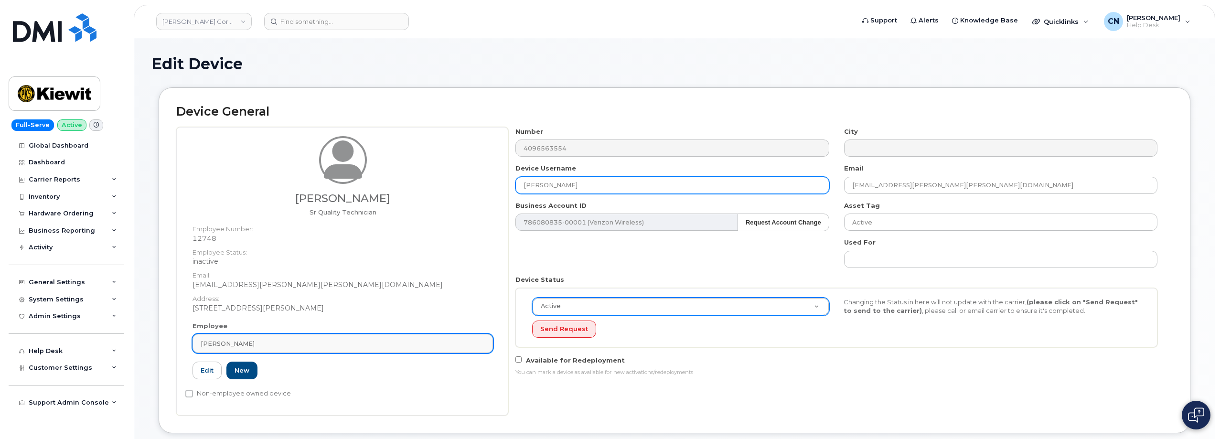
type input "Kameron Burkatt"
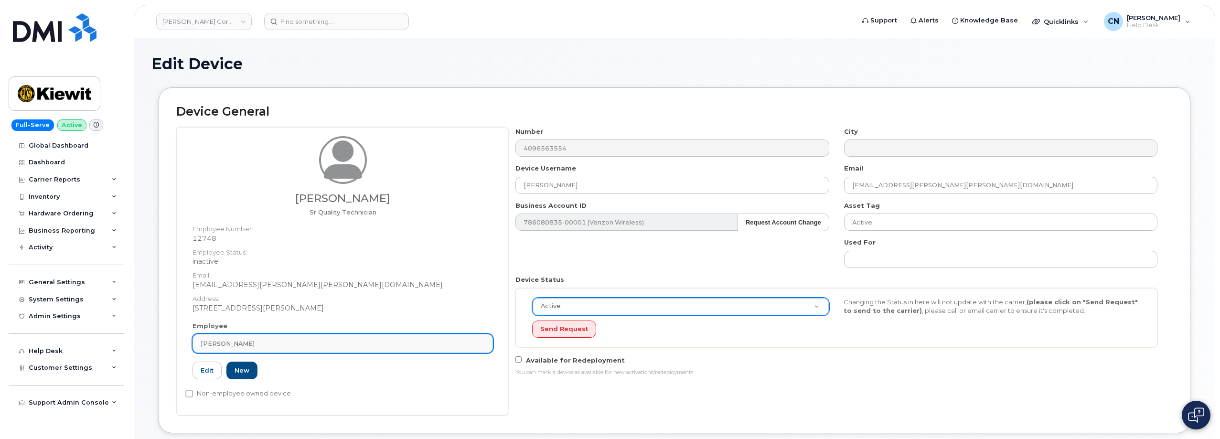
click at [265, 342] on div "Israel Sandoval" at bounding box center [343, 343] width 284 height 9
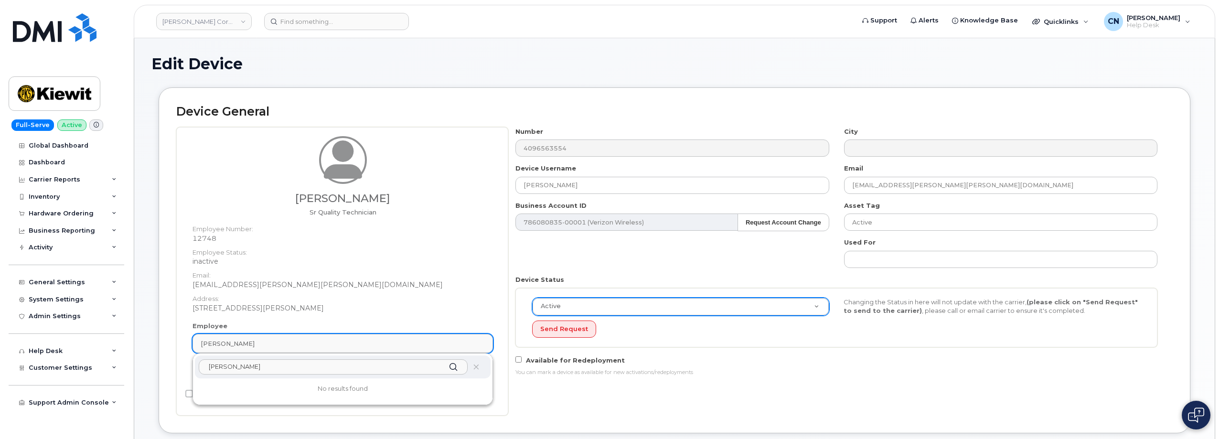
paste input "Kameron Burkatt"
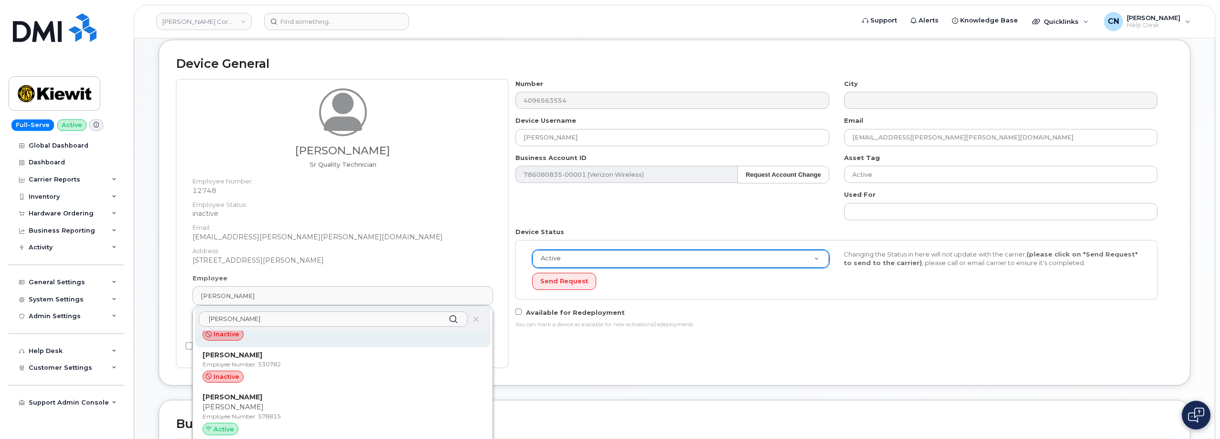
scroll to position [143, 0]
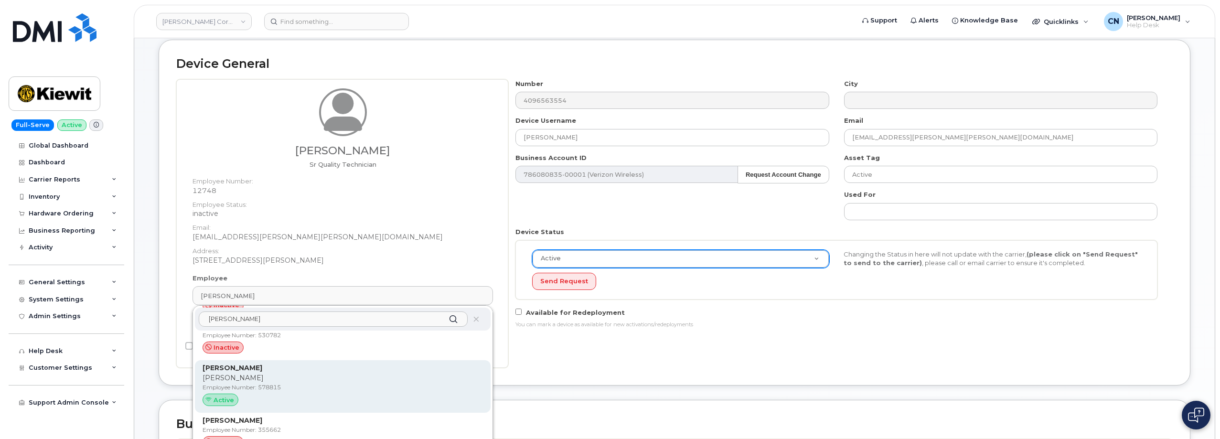
type input "Kameron"
click at [257, 380] on p "Kameron" at bounding box center [342, 378] width 280 height 10
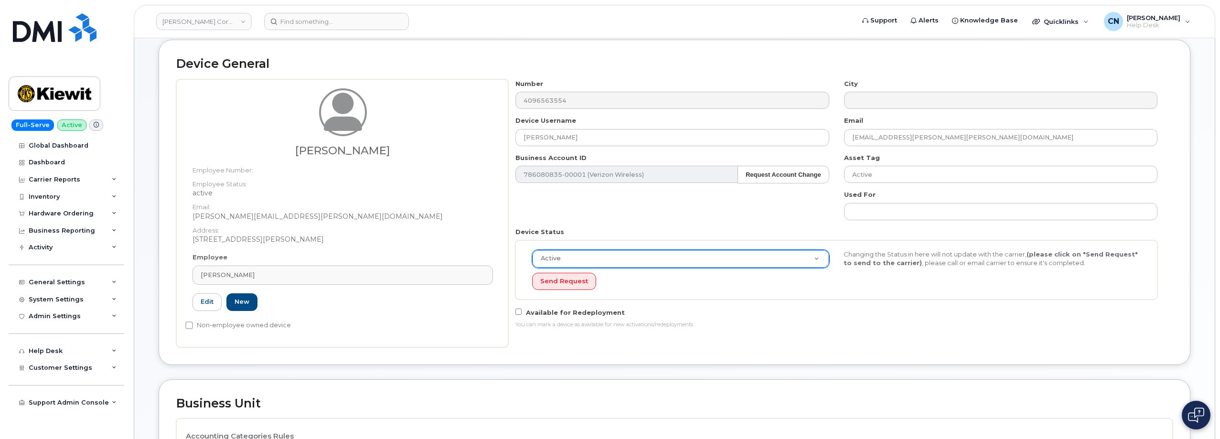
type input "578815"
type input "[PERSON_NAME]"
type input "[PERSON_NAME][EMAIL_ADDRESS][PERSON_NAME][DOMAIN_NAME]"
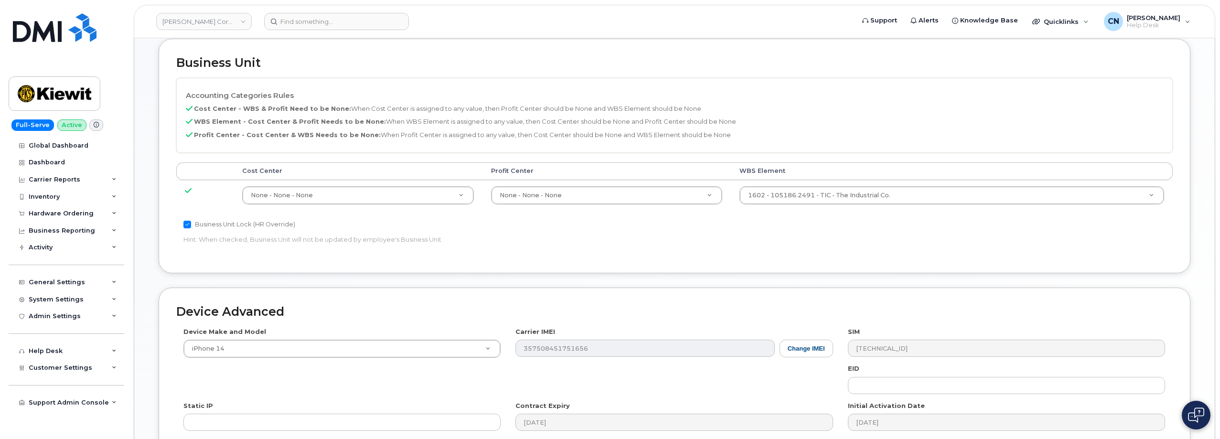
scroll to position [522, 0]
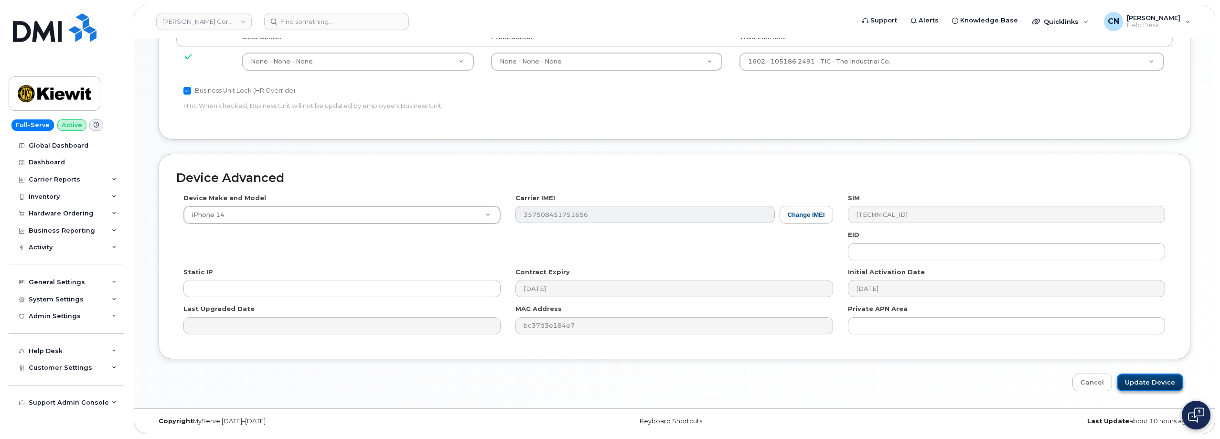
click at [1146, 384] on input "Update Device" at bounding box center [1150, 382] width 66 height 18
type input "Saving..."
